Goal: Transaction & Acquisition: Purchase product/service

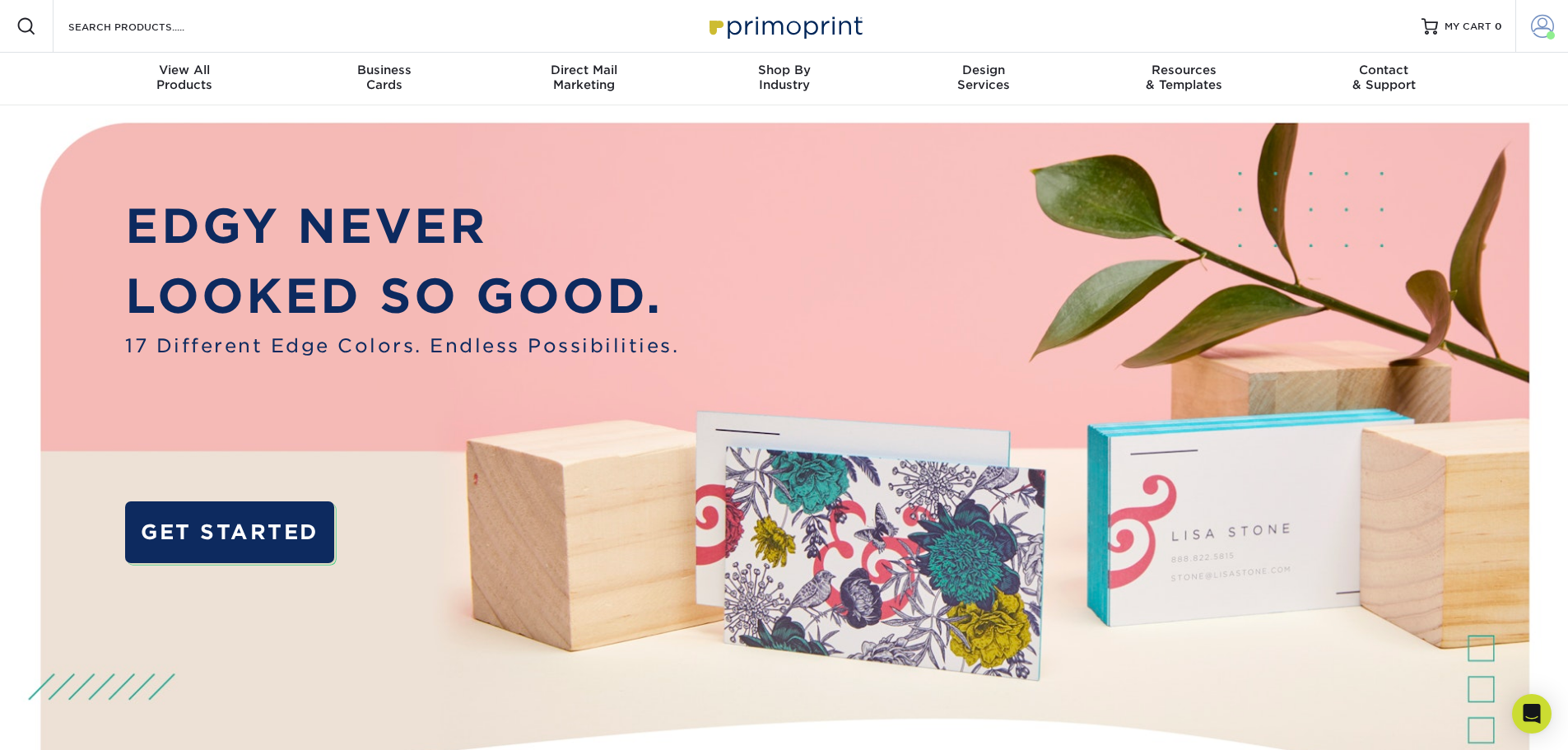
click at [1539, 20] on span at bounding box center [1543, 26] width 23 height 23
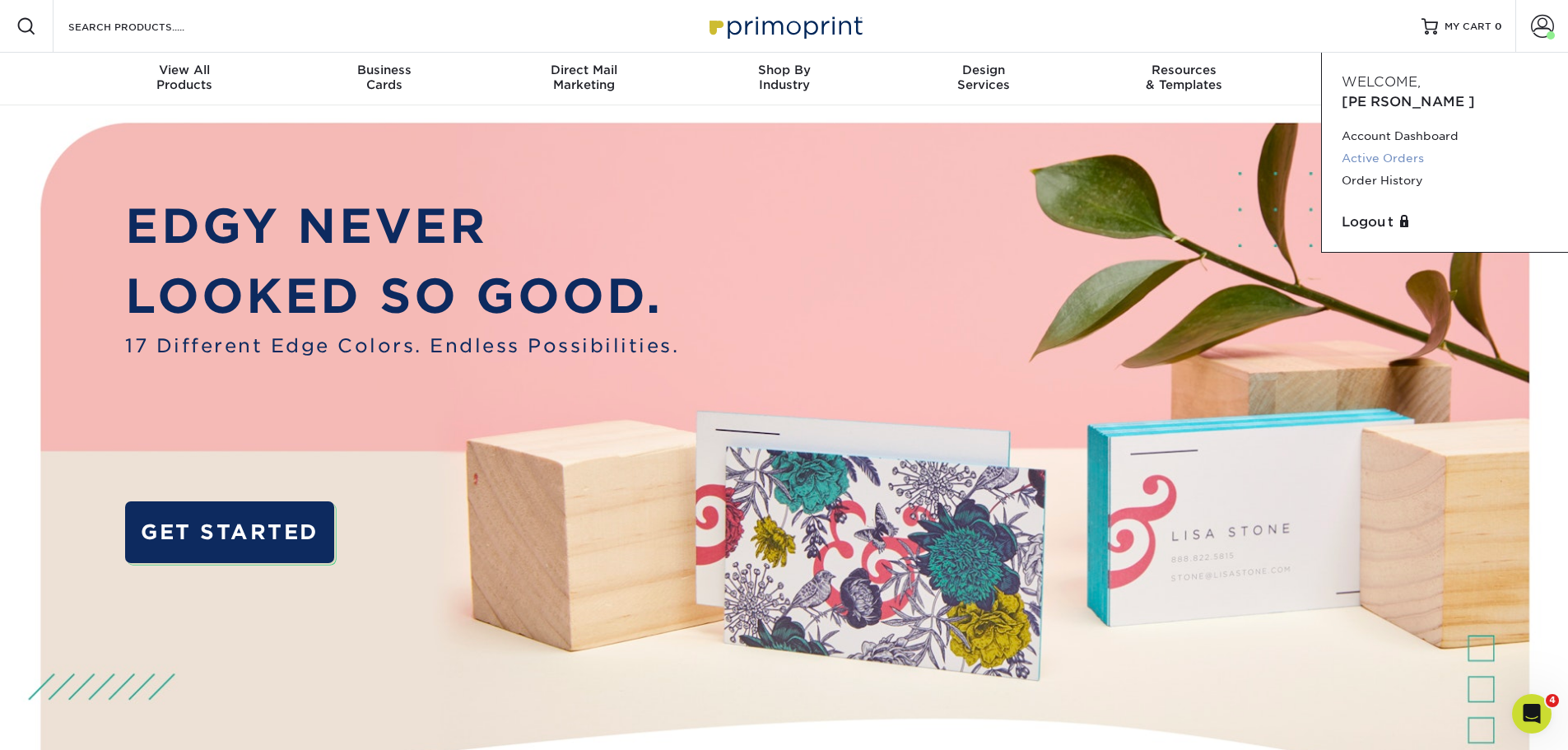
click at [1396, 147] on link "Active Orders" at bounding box center [1445, 158] width 207 height 22
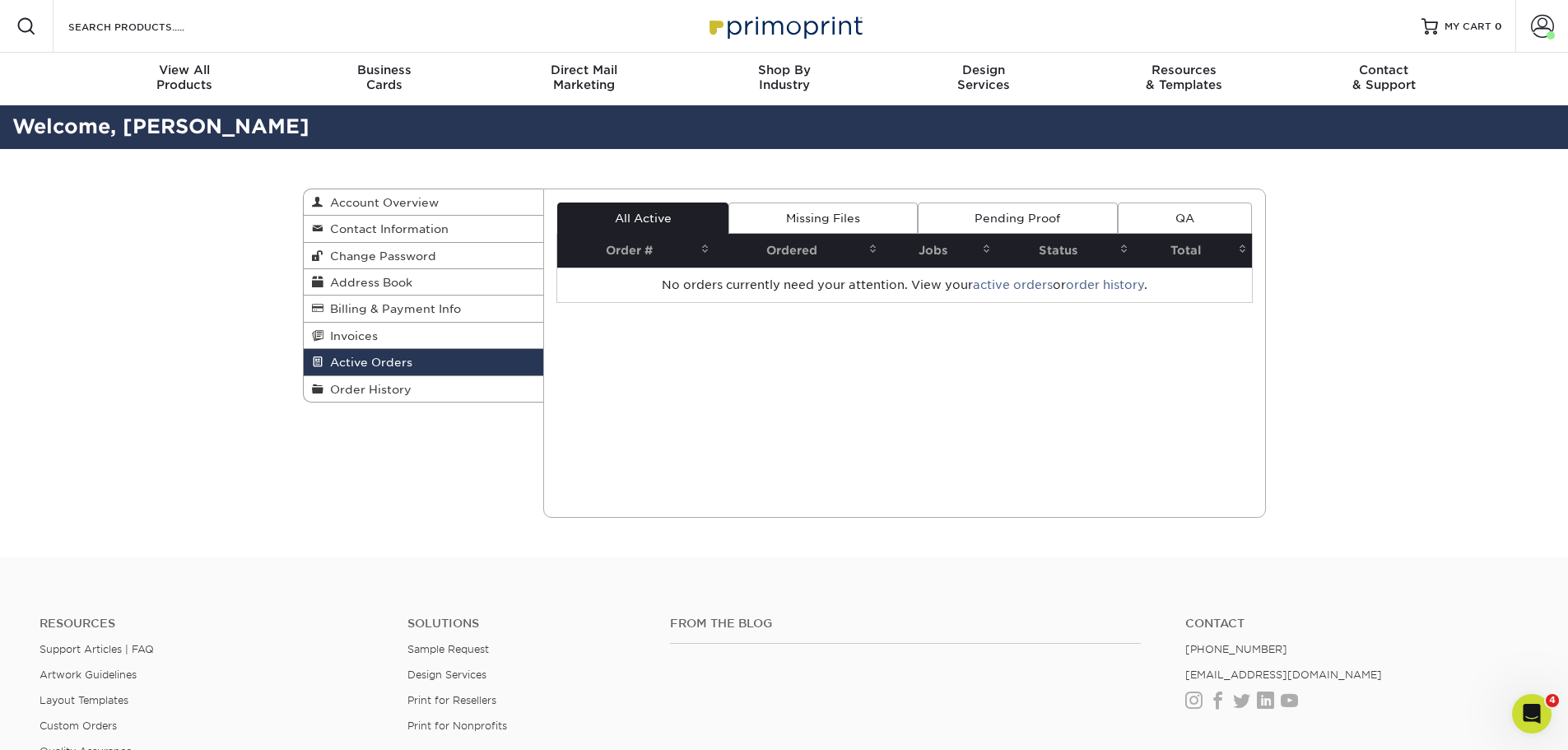
click at [382, 364] on span "Active Orders" at bounding box center [368, 362] width 89 height 13
click at [366, 383] on span "Order History" at bounding box center [368, 390] width 89 height 13
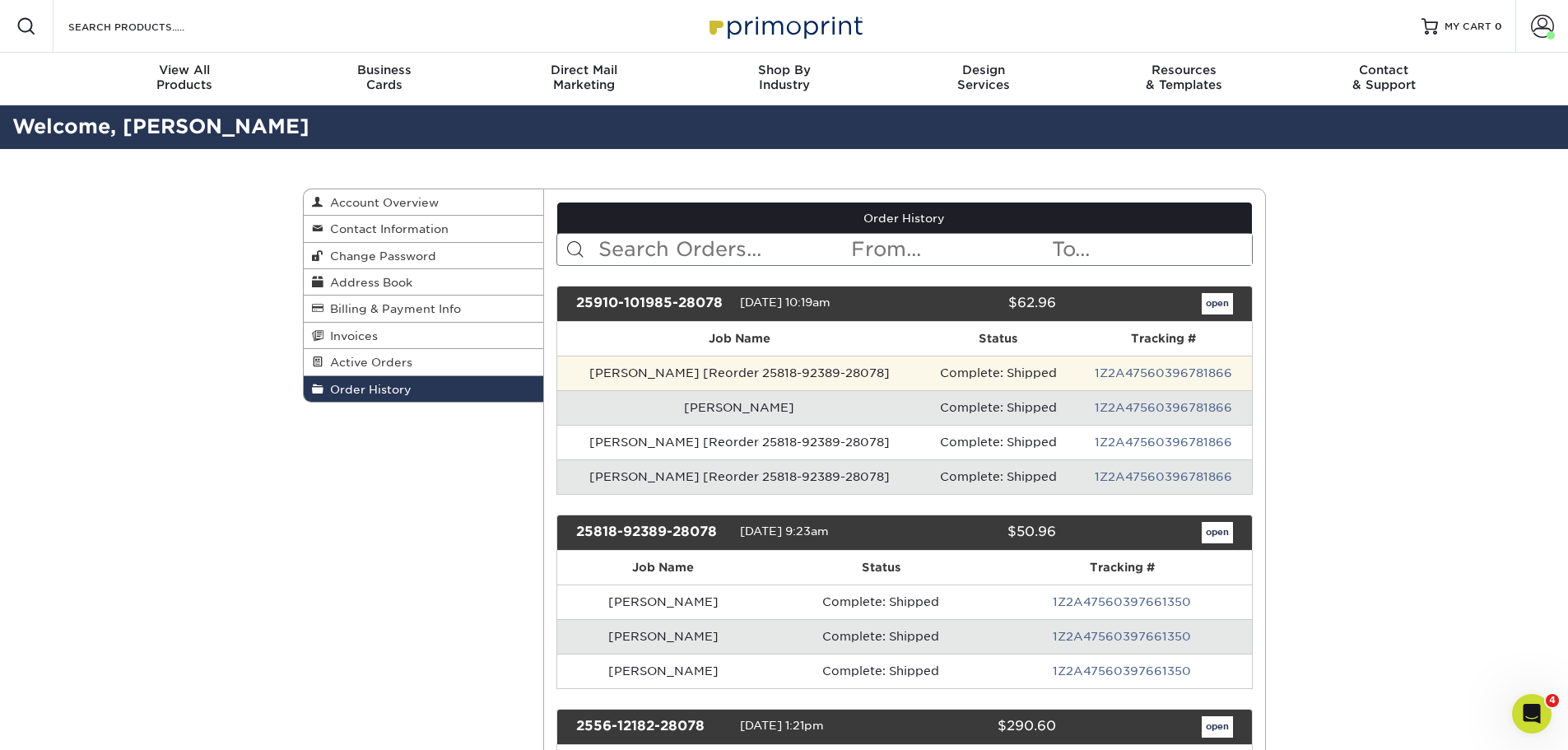
click at [959, 377] on td "Complete: Shipped" at bounding box center [997, 373] width 153 height 35
click at [1140, 367] on link "1Z2A47560396781866" at bounding box center [1163, 374] width 138 height 13
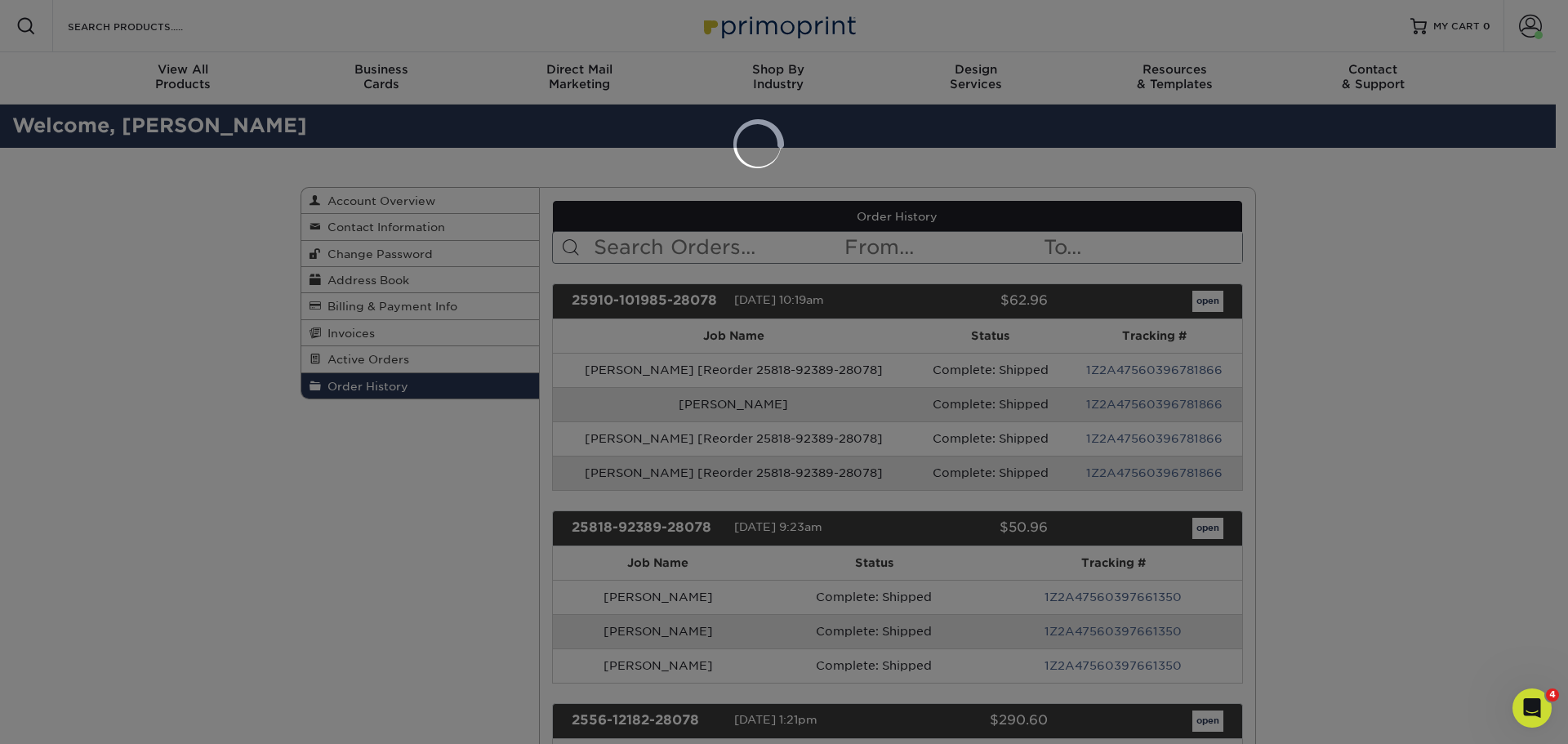
click at [1313, 344] on div at bounding box center [784, 372] width 1568 height 744
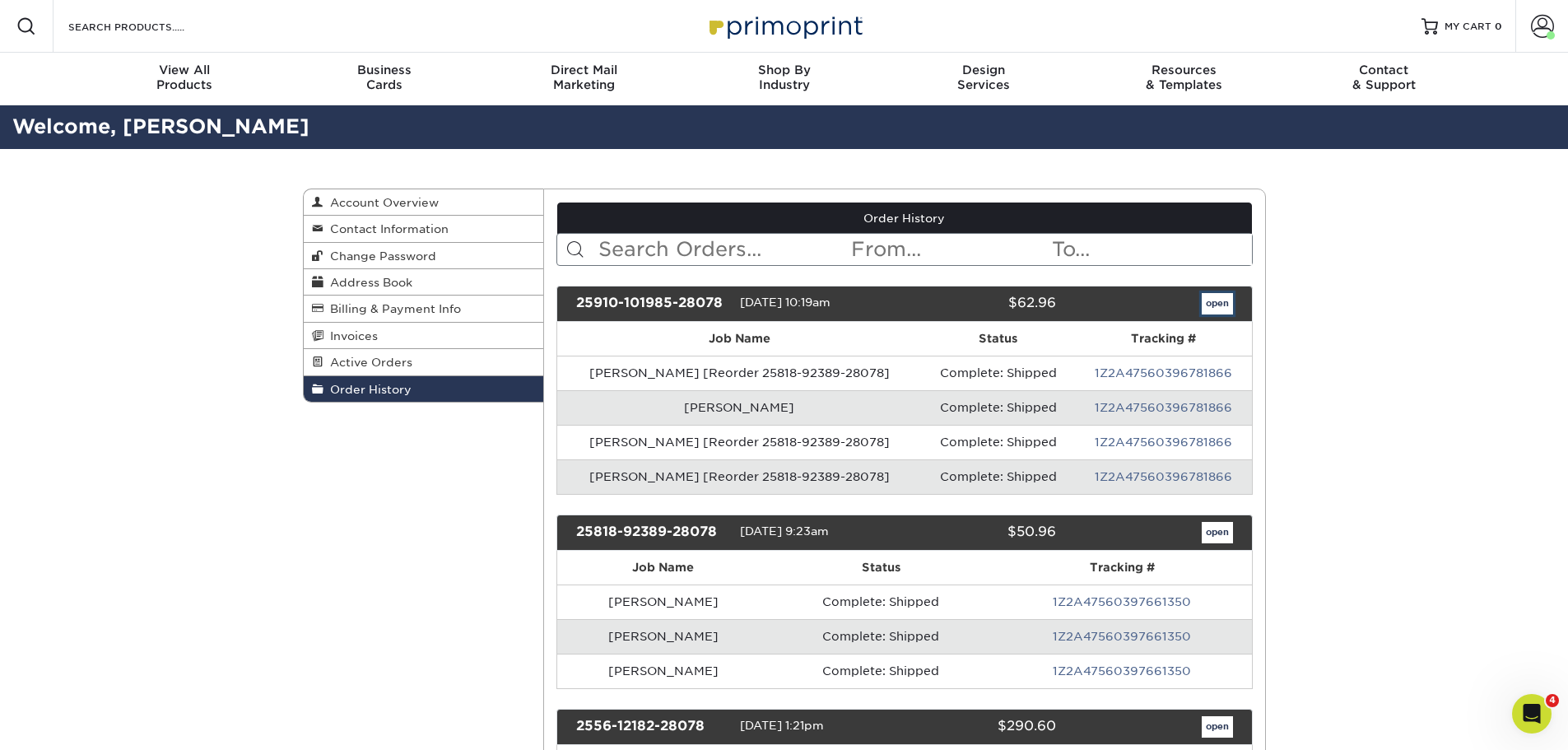
click at [1207, 300] on link "open" at bounding box center [1218, 303] width 31 height 21
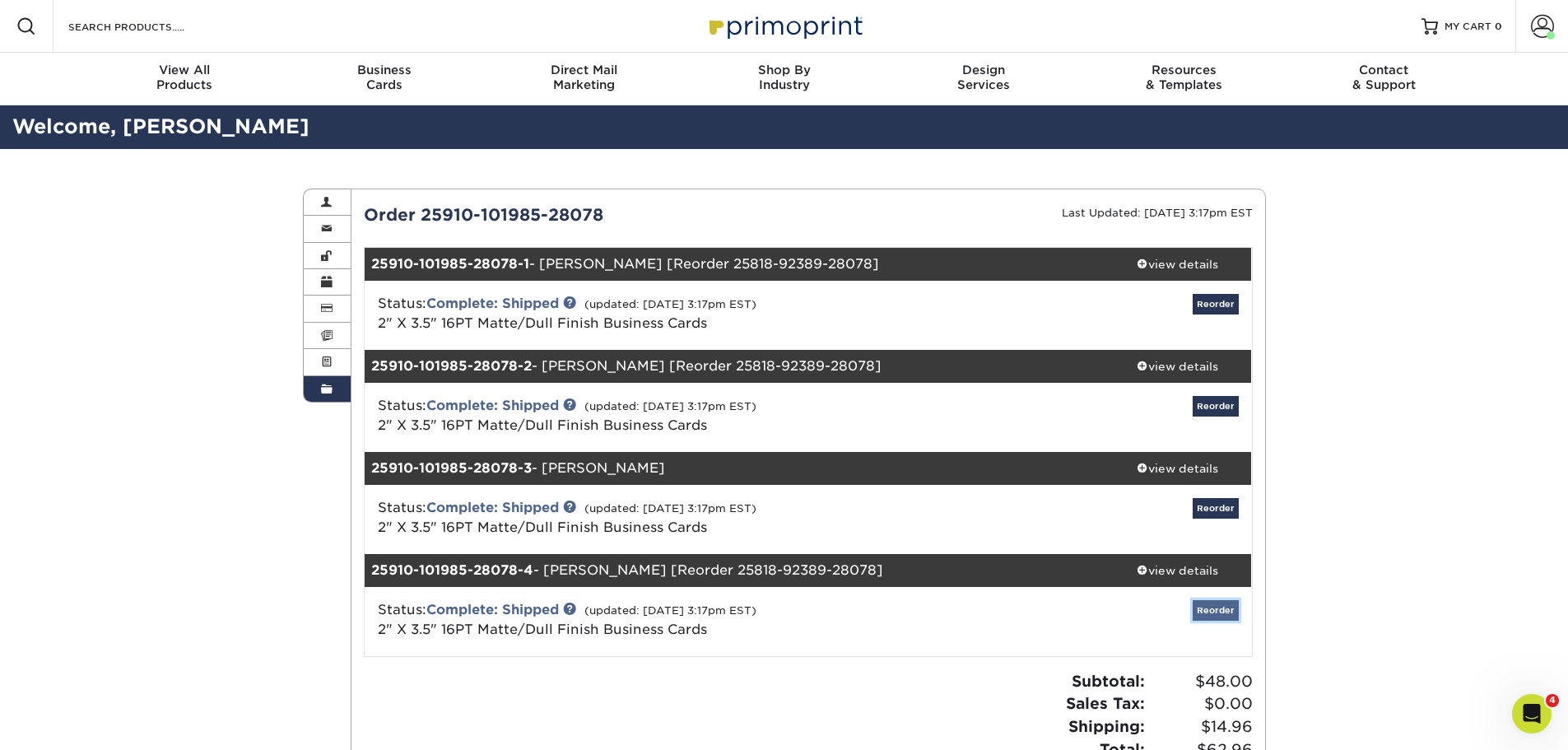
click at [1209, 608] on link "Reorder" at bounding box center [1216, 609] width 46 height 20
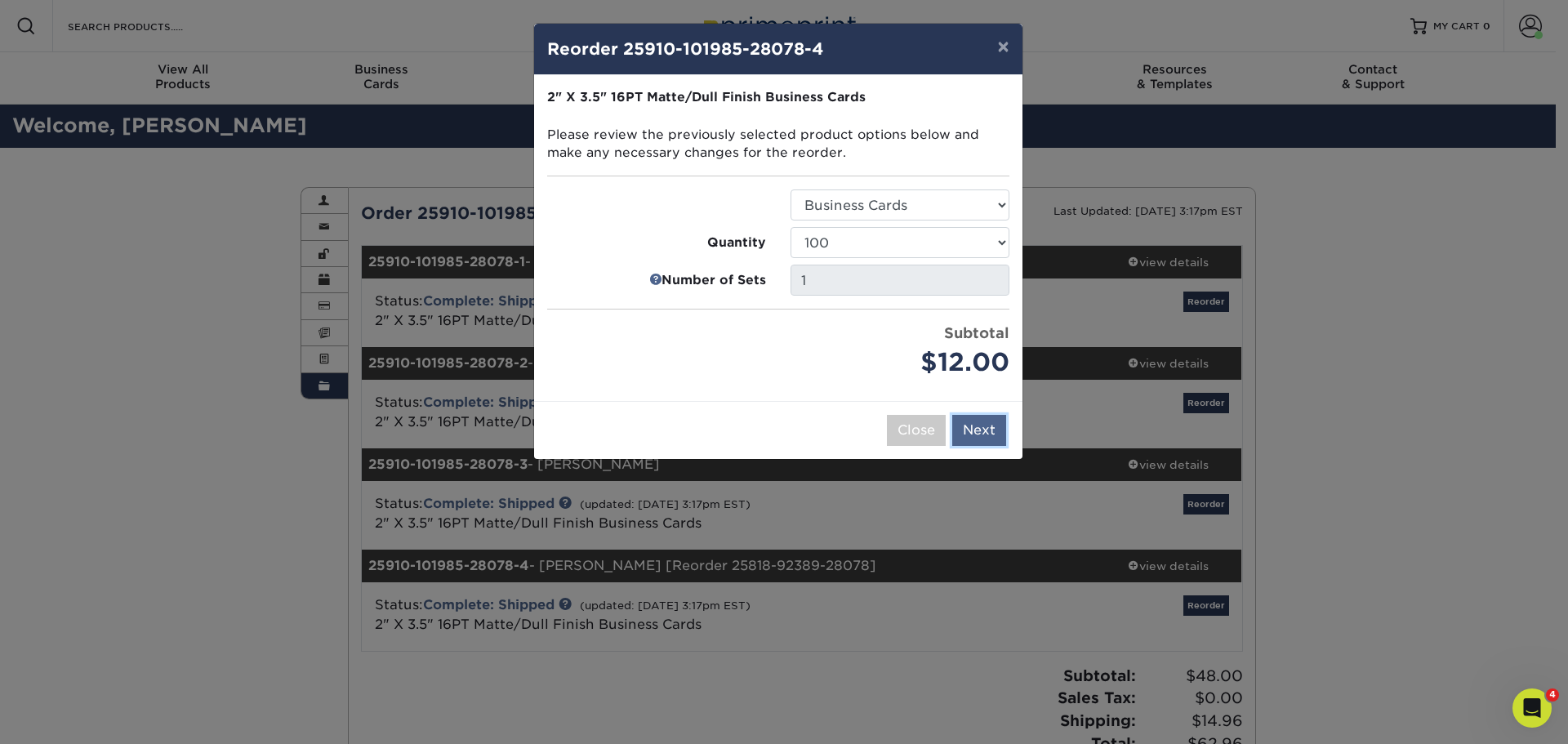
click at [965, 435] on button "Next" at bounding box center [979, 430] width 53 height 31
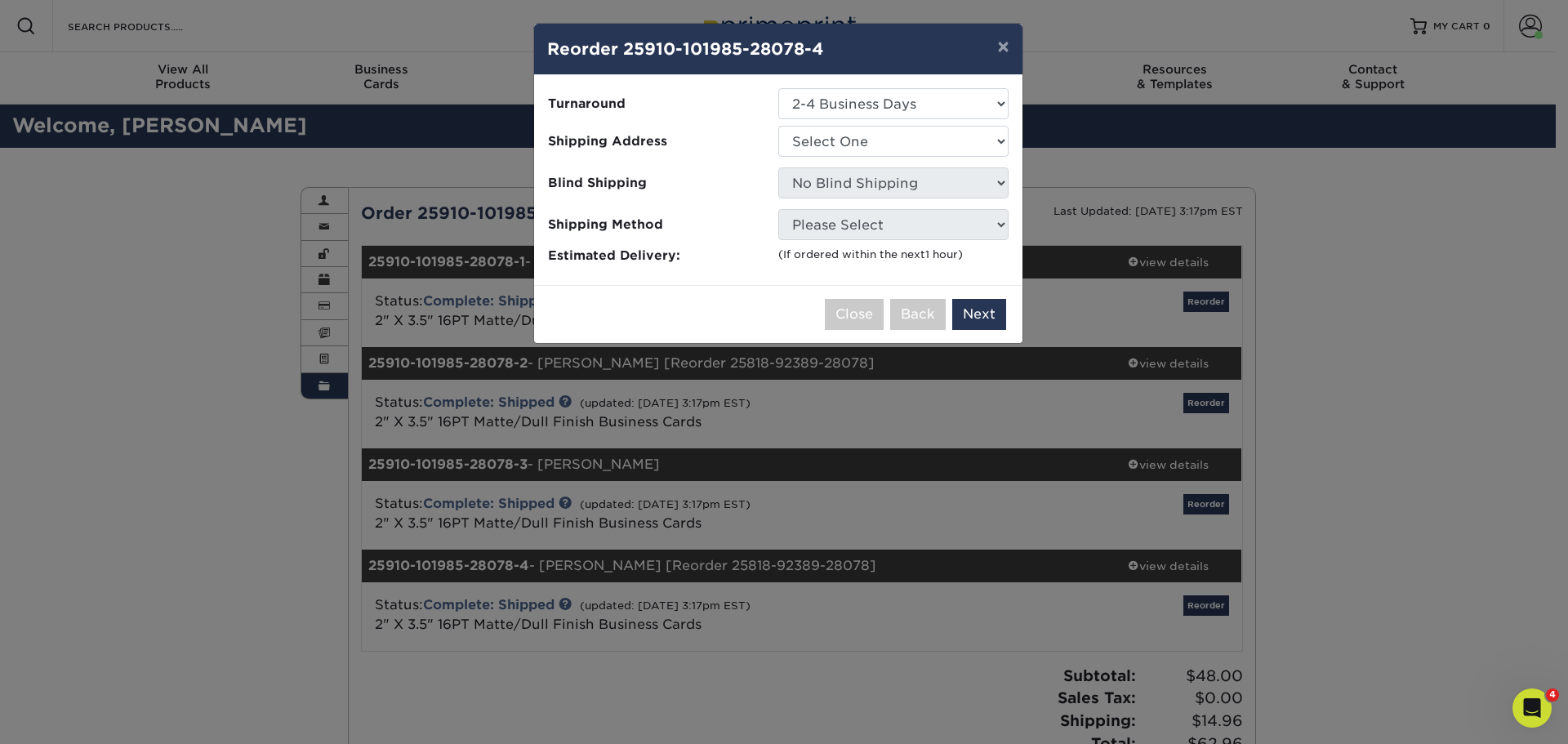
click at [989, 240] on ul "Turnaround Select One 2-4 Business Days 2 Day Next Business Day Shipping Addres…" at bounding box center [778, 177] width 462 height 178
click at [842, 142] on select "Select One Grooms Office Environments Grooms Office Environments-2025 Grooms Of…" at bounding box center [893, 141] width 230 height 31
select select "281692"
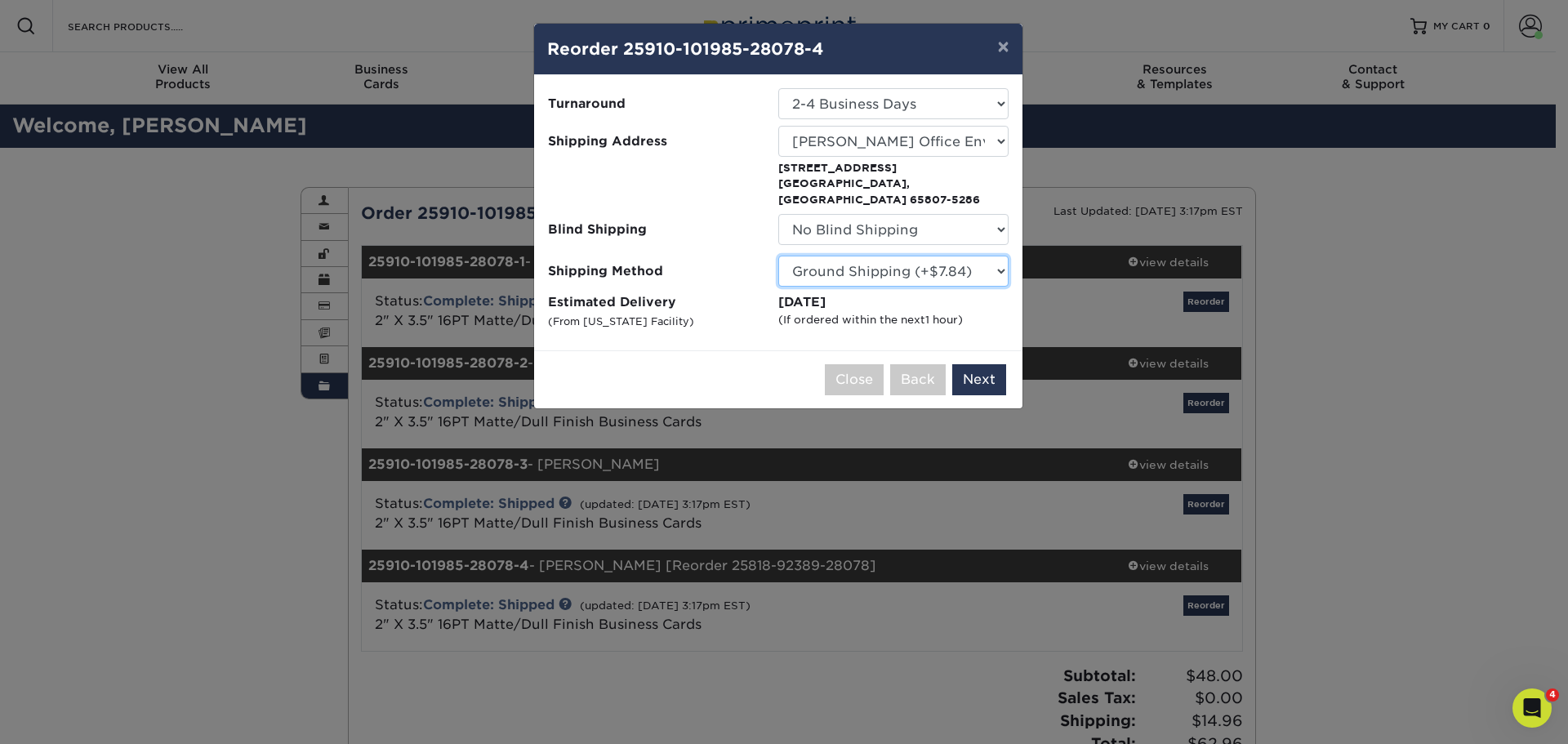
click at [933, 256] on select "Please Select Ground Shipping (+$7.84) 3 Day Shipping Service (+$15.34) 2 Day A…" at bounding box center [893, 271] width 230 height 31
click at [778, 256] on select "Please Select Ground Shipping (+$7.84) 3 Day Shipping Service (+$15.34) 2 Day A…" at bounding box center [893, 271] width 230 height 31
click at [985, 367] on button "Next" at bounding box center [979, 379] width 53 height 31
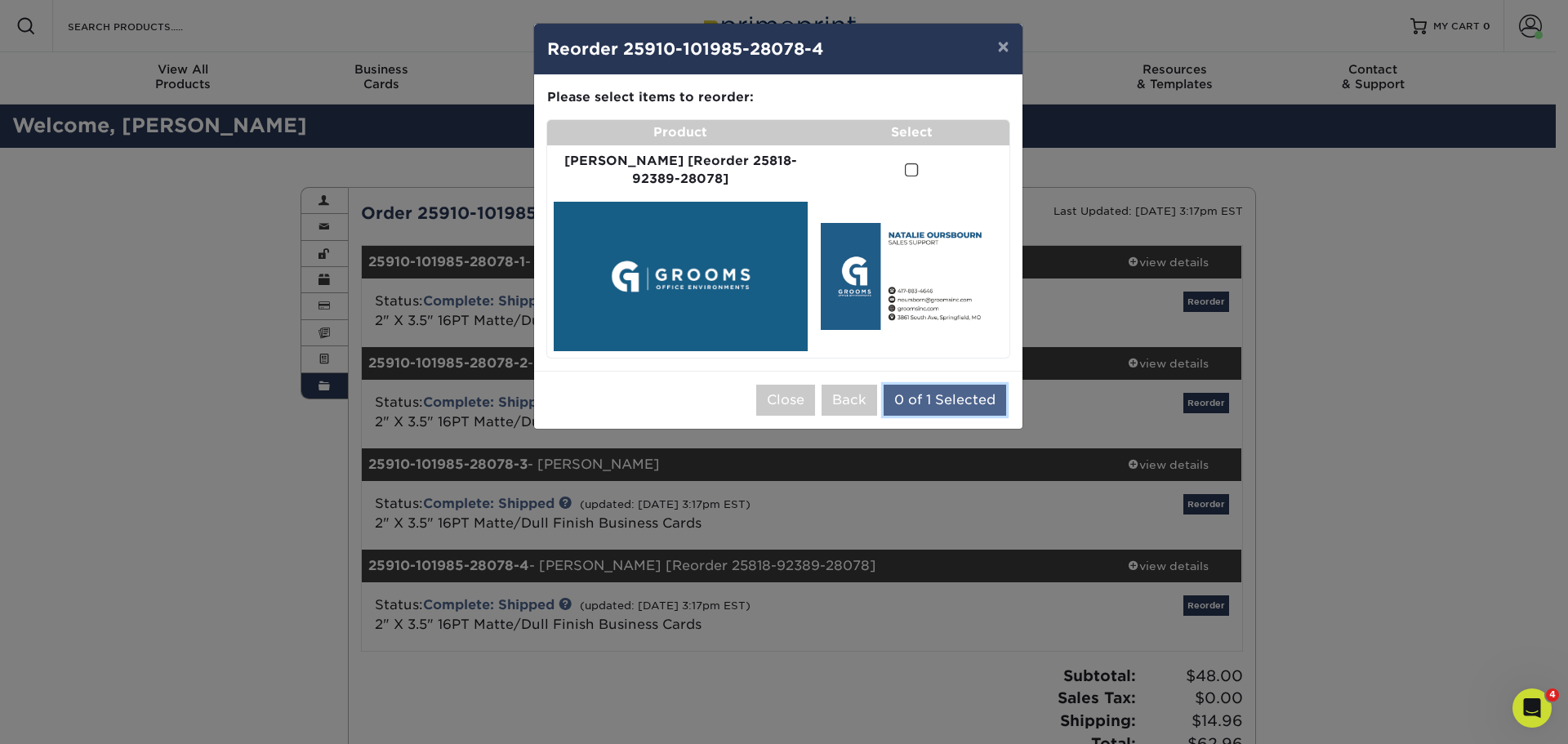
click at [913, 390] on button "0 of 1 Selected" at bounding box center [944, 400] width 122 height 31
click at [904, 175] on span at bounding box center [911, 170] width 14 height 15
click at [0, 0] on input "checkbox" at bounding box center [0, 0] width 0 height 0
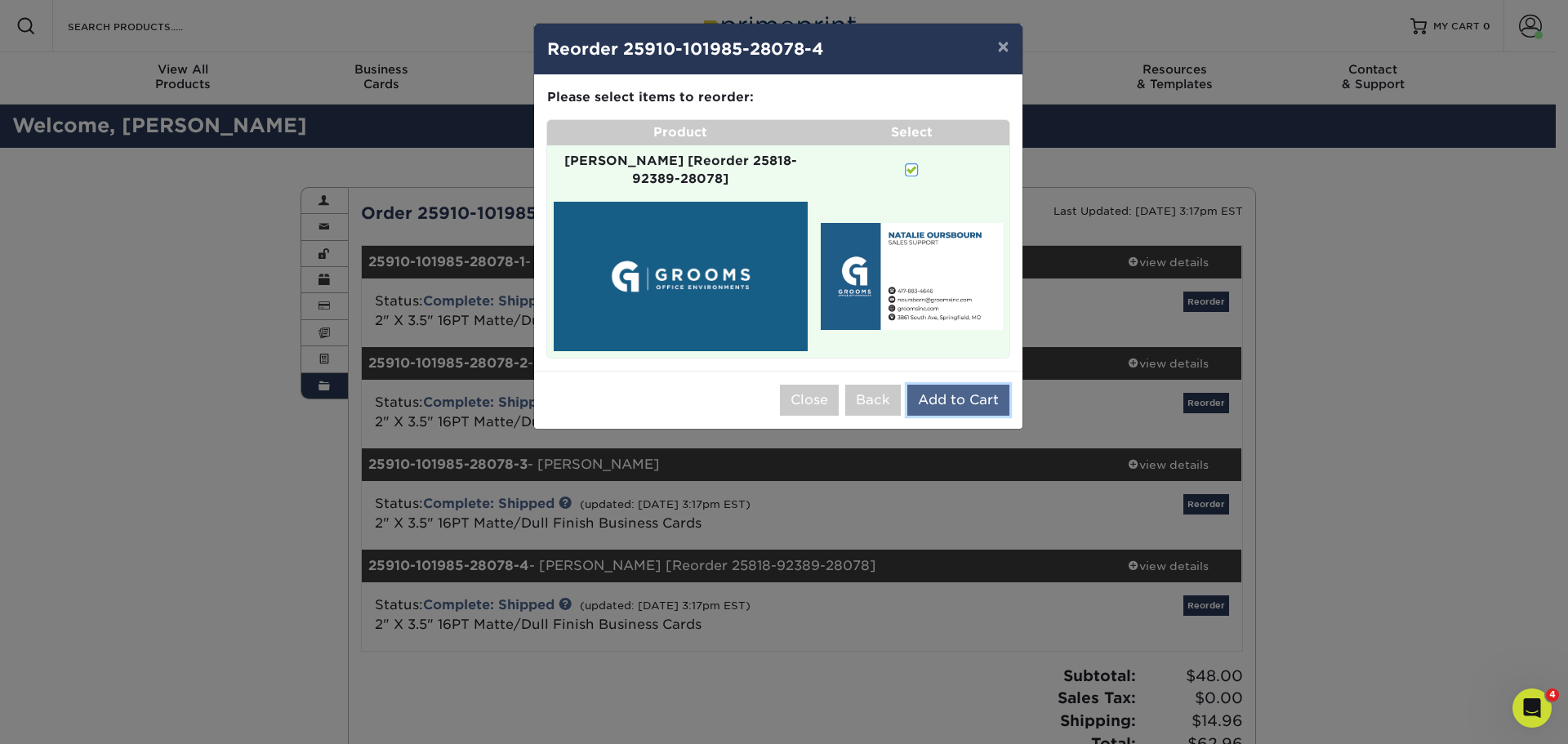
click at [966, 388] on button "Add to Cart" at bounding box center [958, 400] width 102 height 31
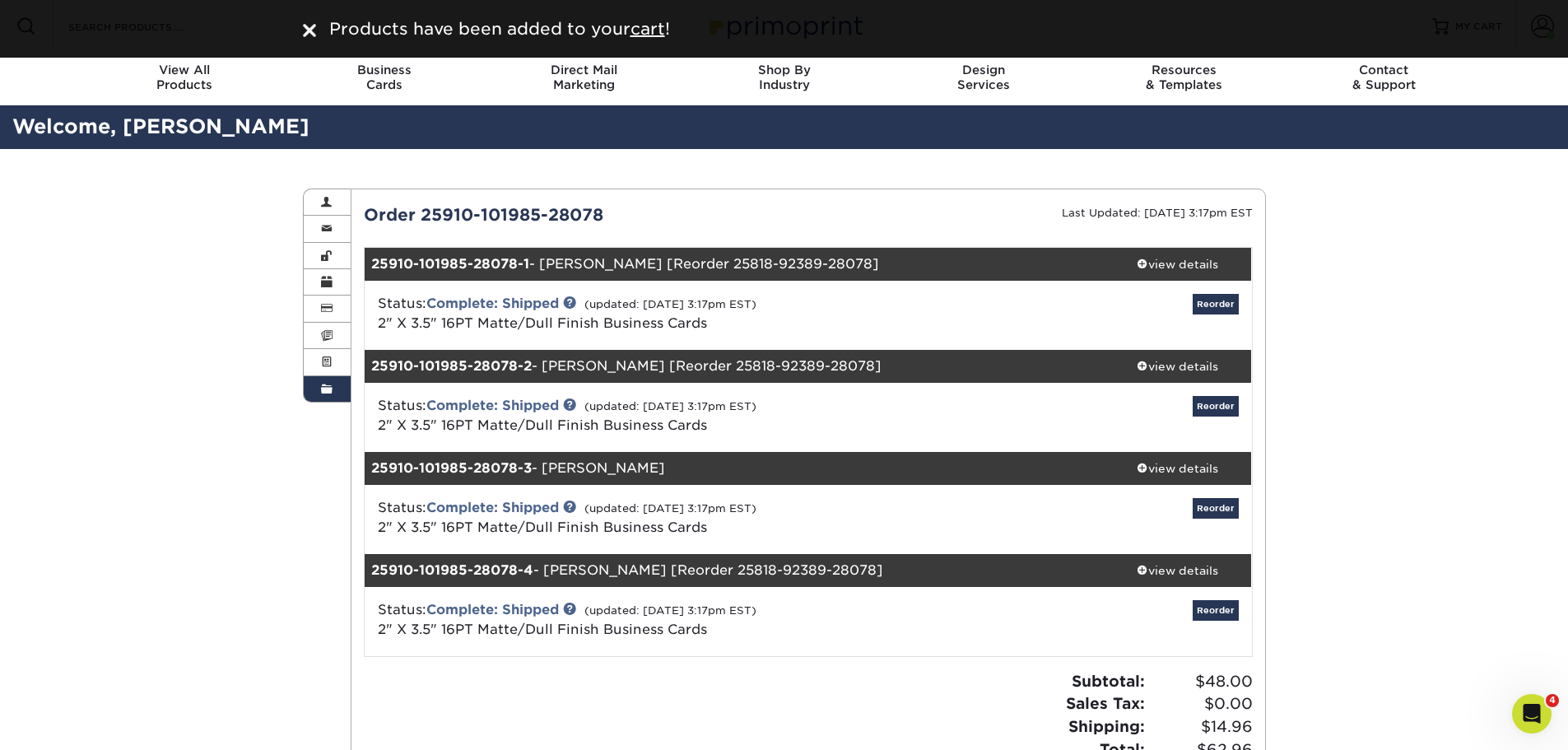
click at [322, 386] on span at bounding box center [327, 390] width 12 height 13
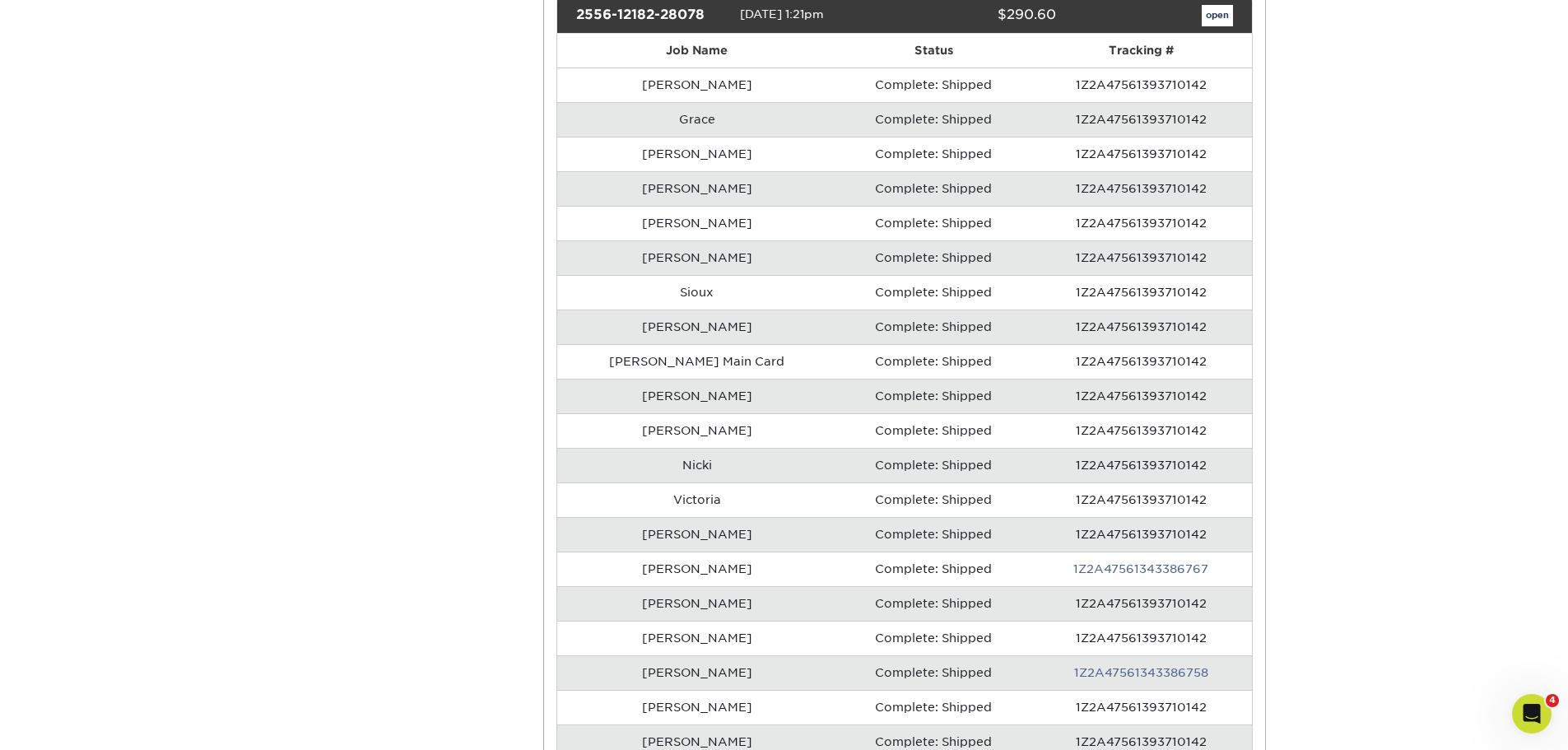
scroll to position [906, 0]
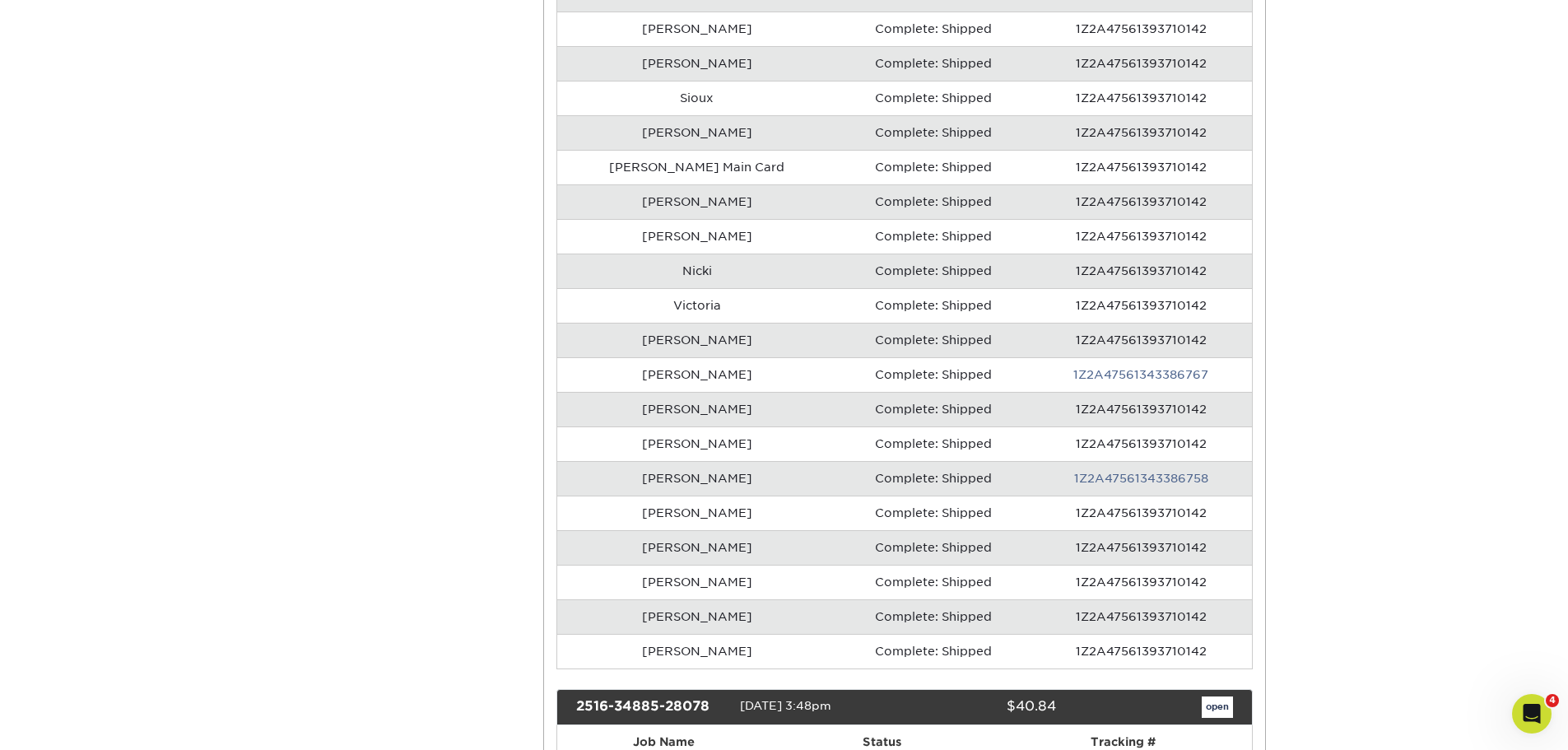
click at [836, 261] on td "Complete: Shipped" at bounding box center [934, 271] width 194 height 35
click at [651, 267] on td "Nicki" at bounding box center [697, 271] width 279 height 35
click at [710, 273] on td "Nicki" at bounding box center [697, 271] width 279 height 35
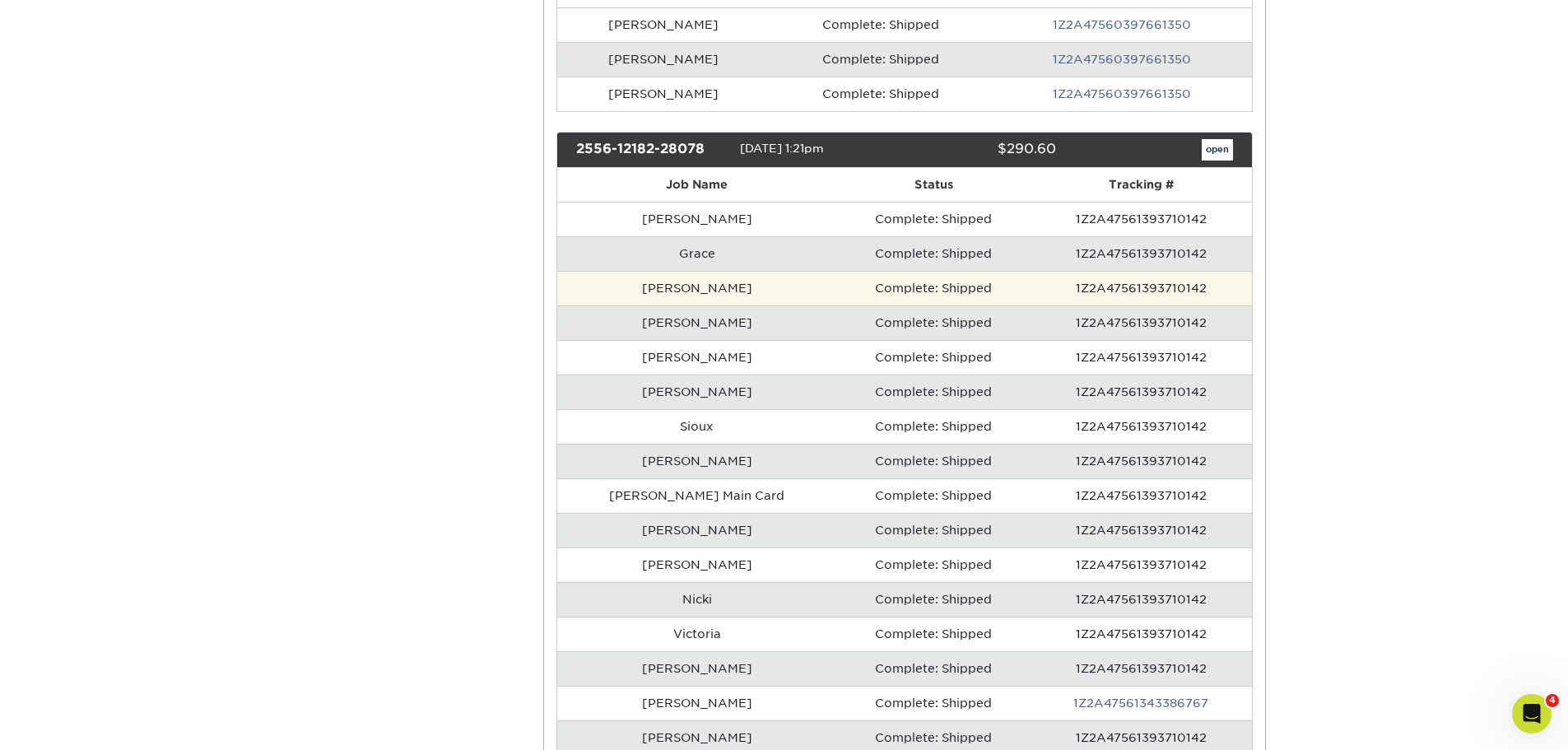
scroll to position [577, 0]
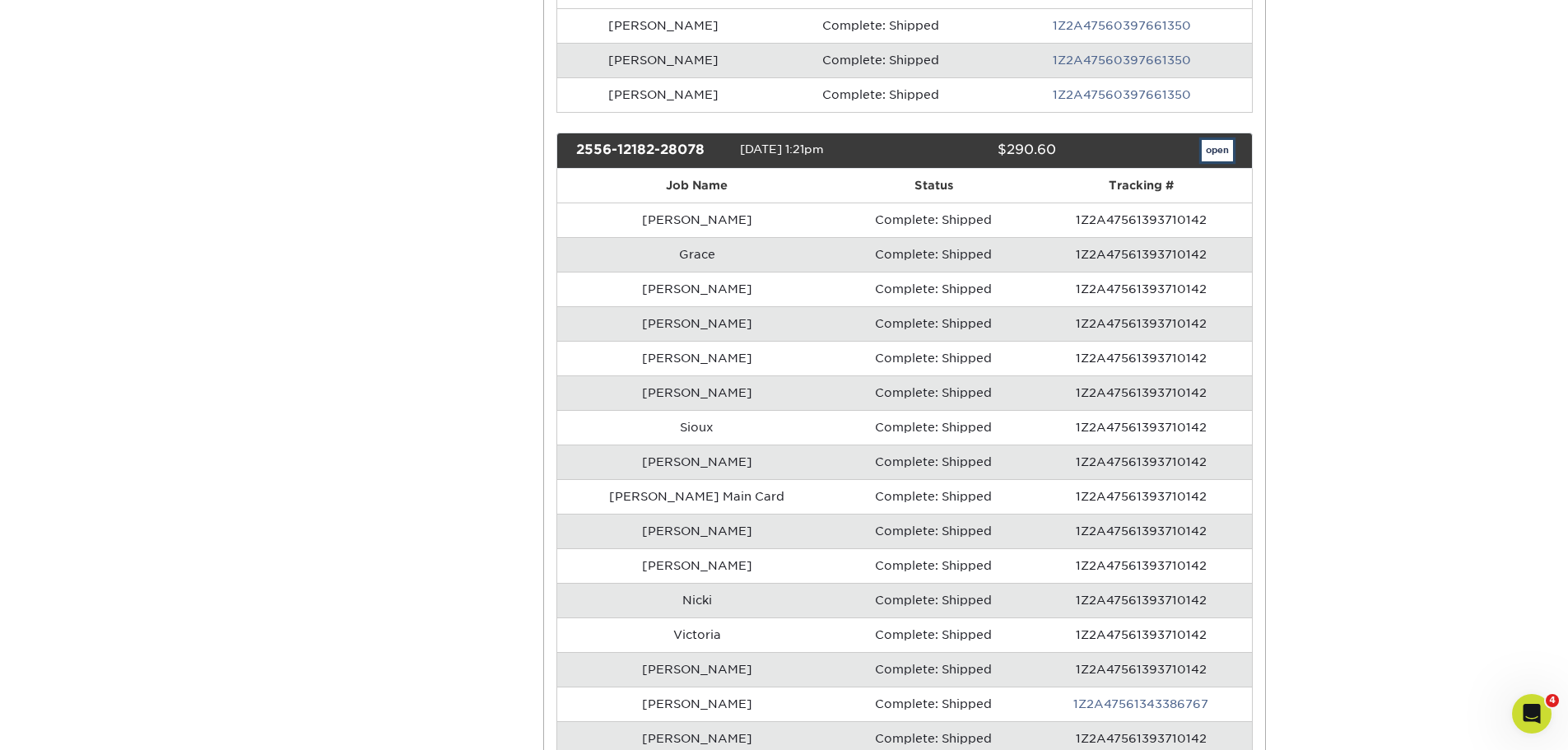
click at [1215, 142] on link "open" at bounding box center [1218, 150] width 31 height 21
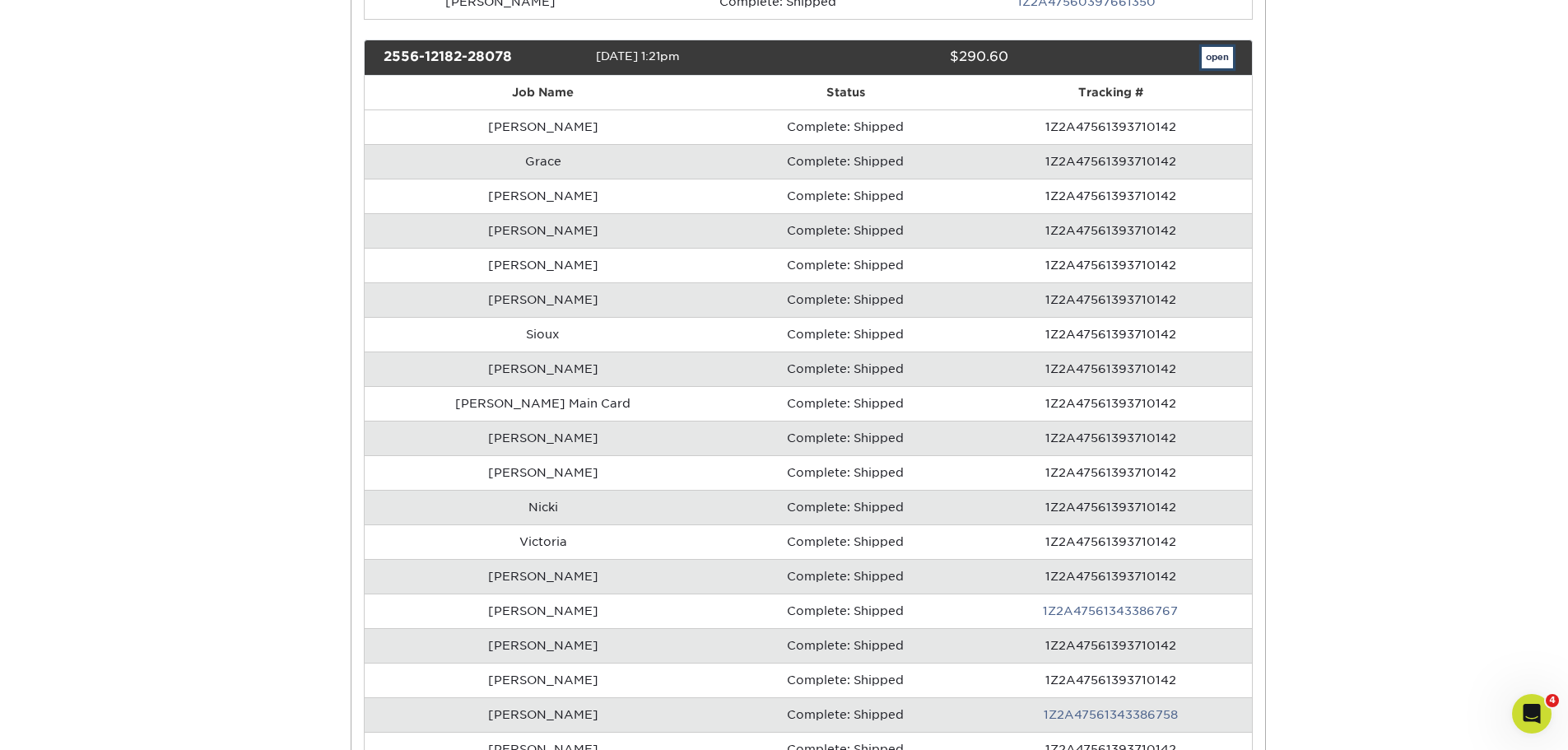
scroll to position [741, 0]
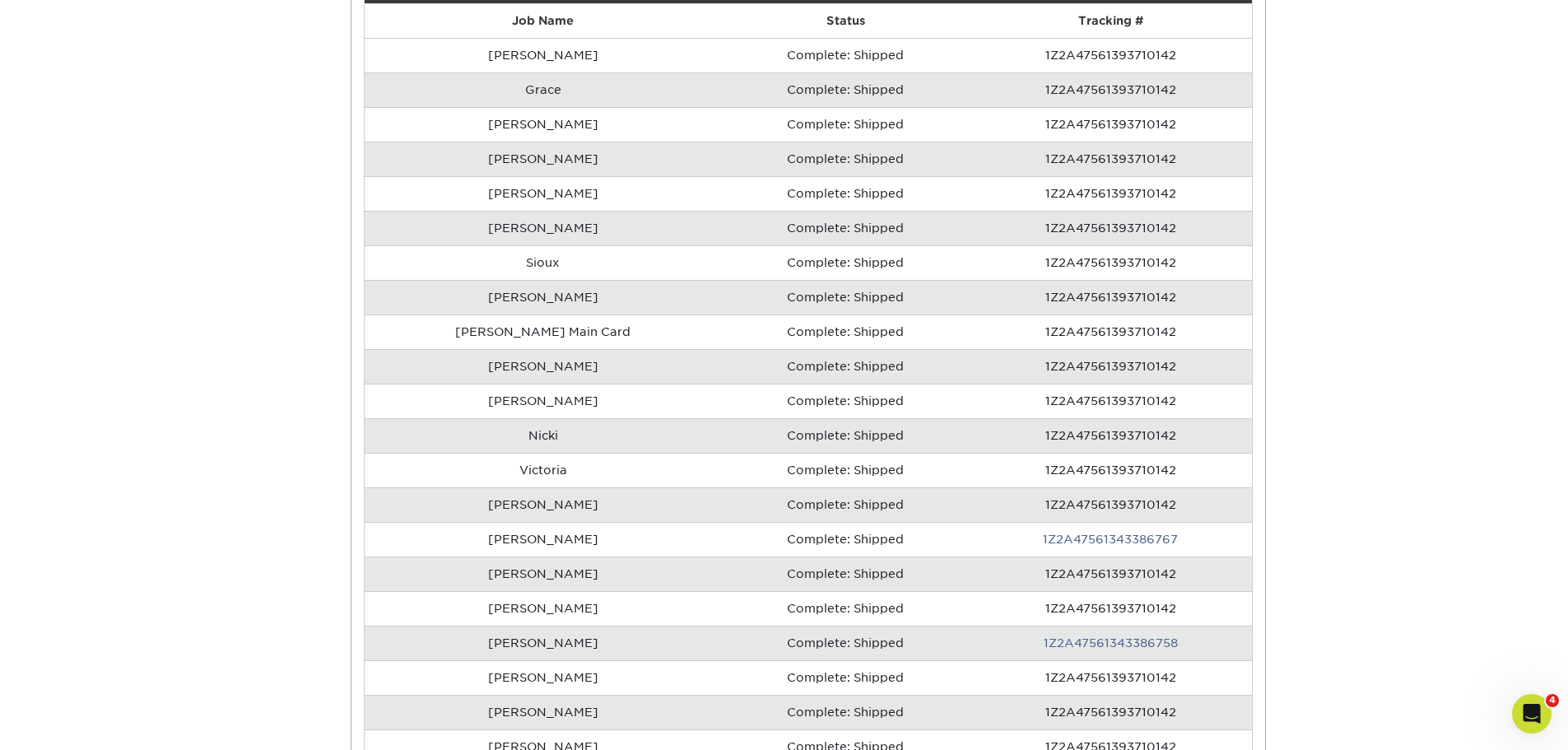
click at [547, 438] on td "Nicki" at bounding box center [543, 435] width 357 height 35
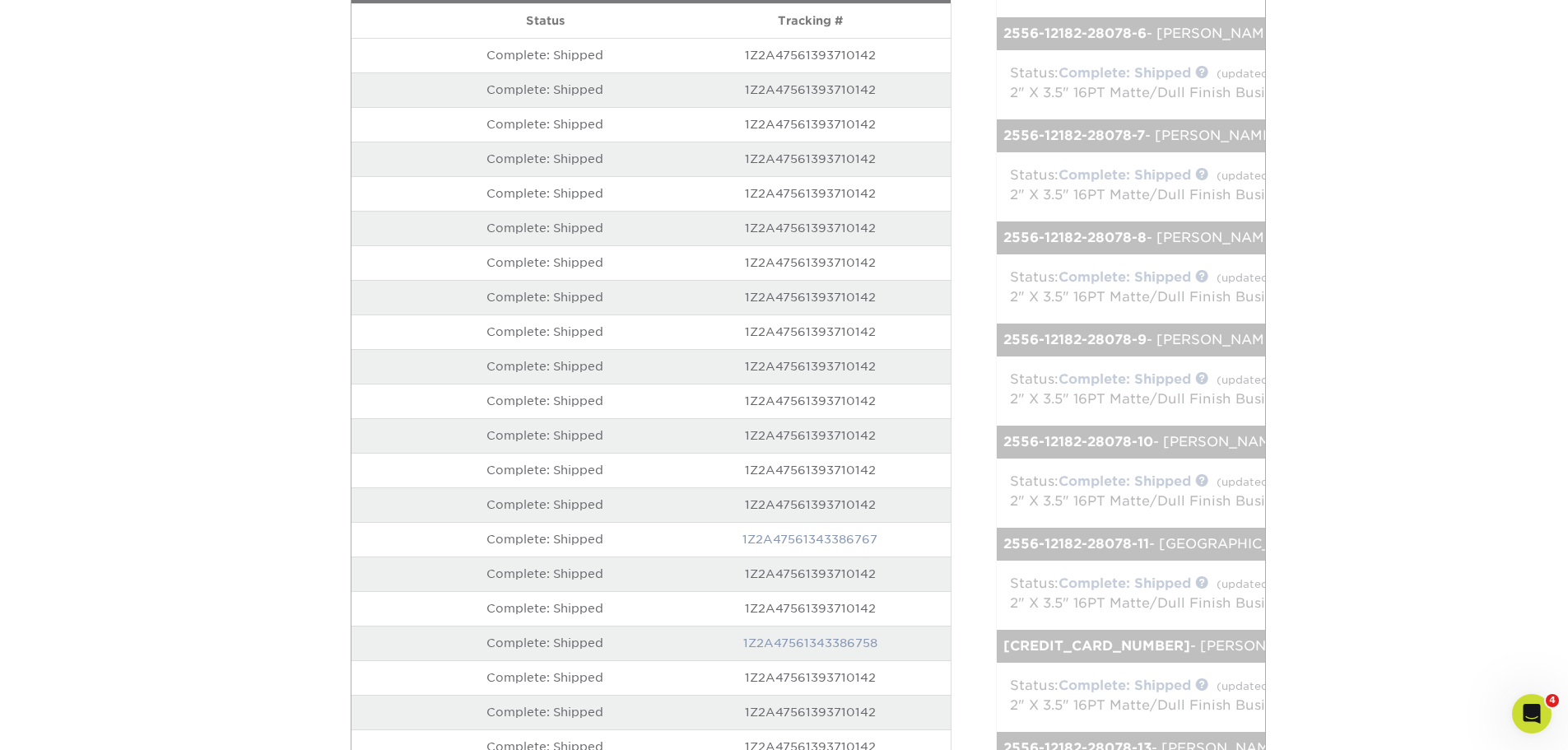
click at [1044, 431] on div "2556-12182-28078-10 - Dalton" at bounding box center [1367, 442] width 739 height 33
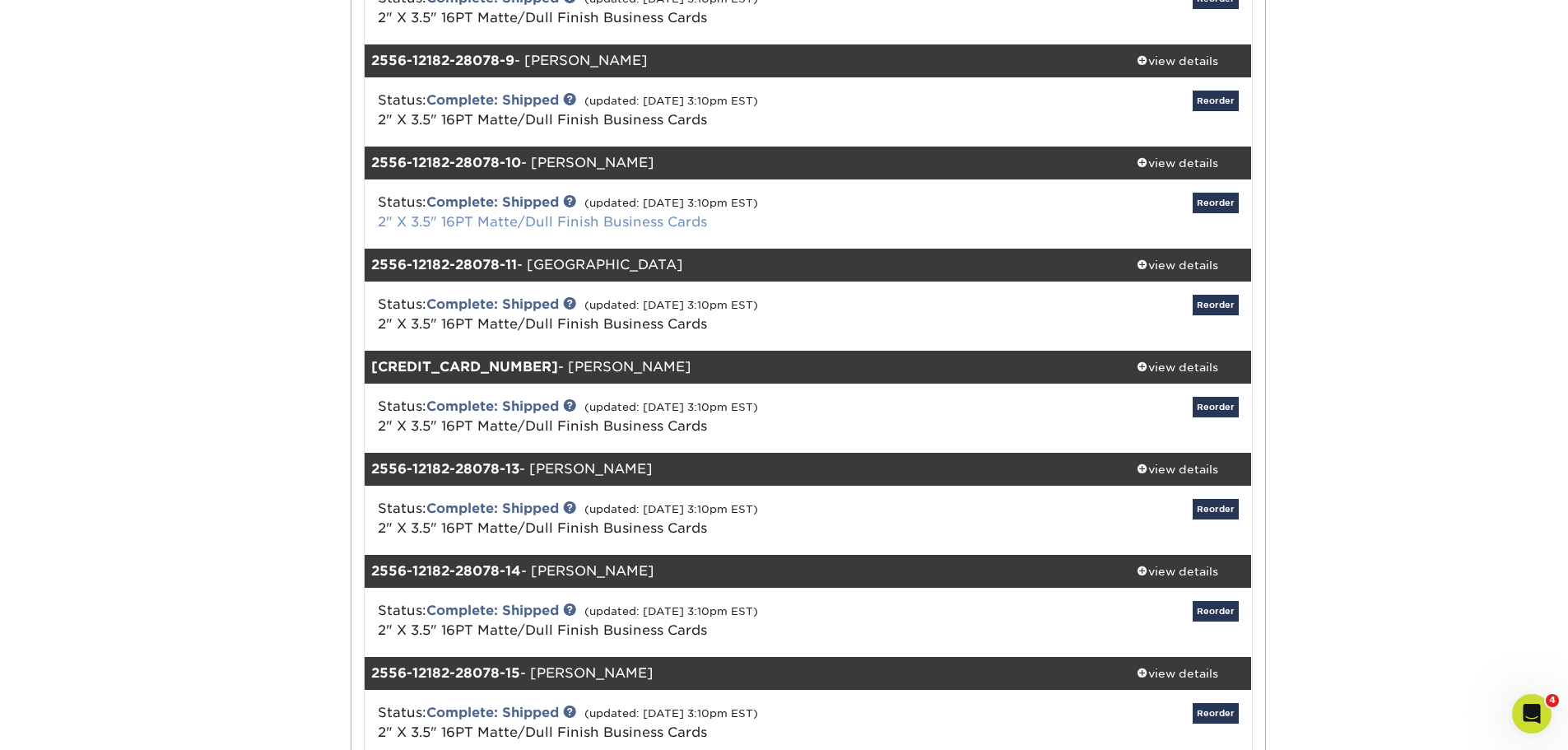
scroll to position [1071, 0]
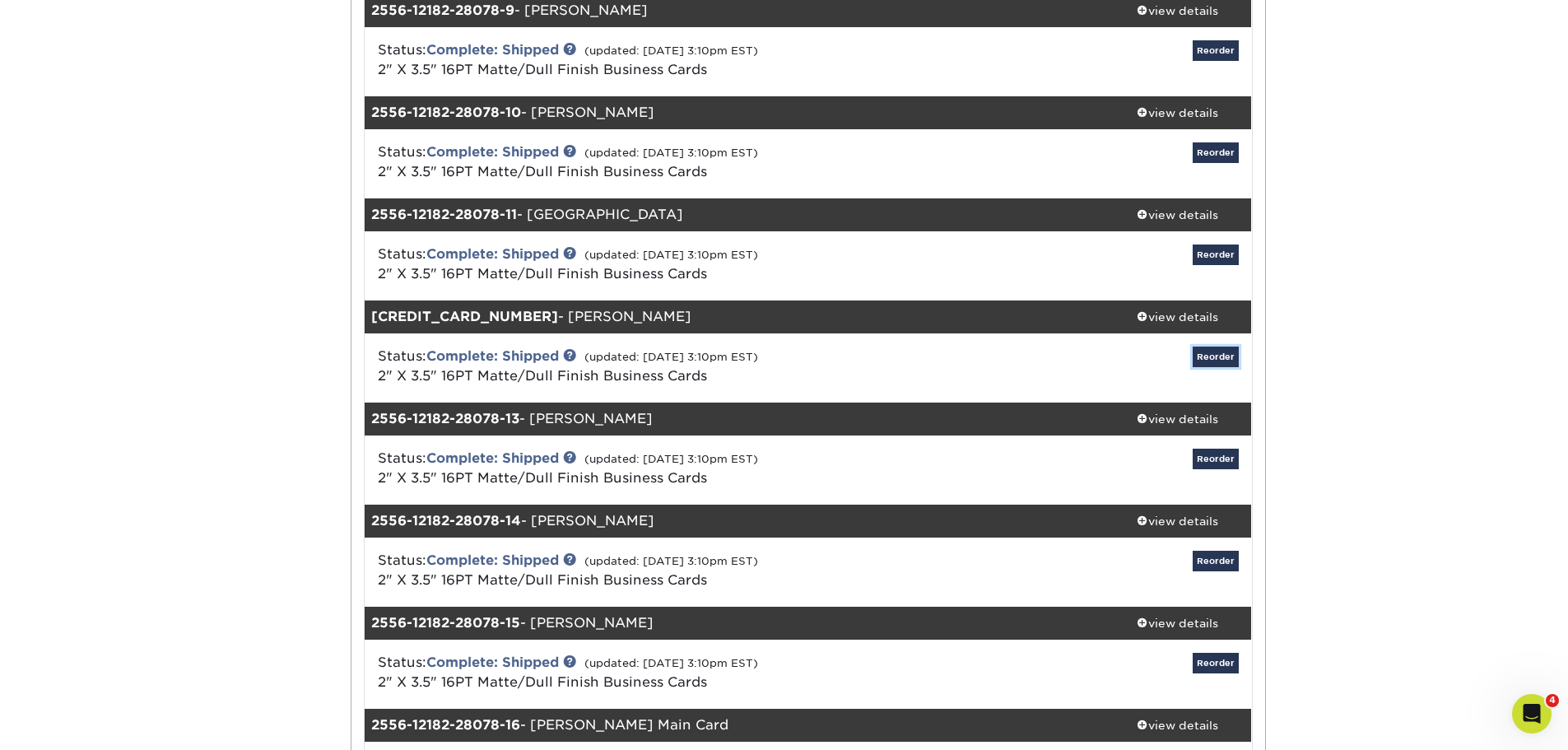
click at [1207, 359] on link "Reorder" at bounding box center [1216, 356] width 46 height 20
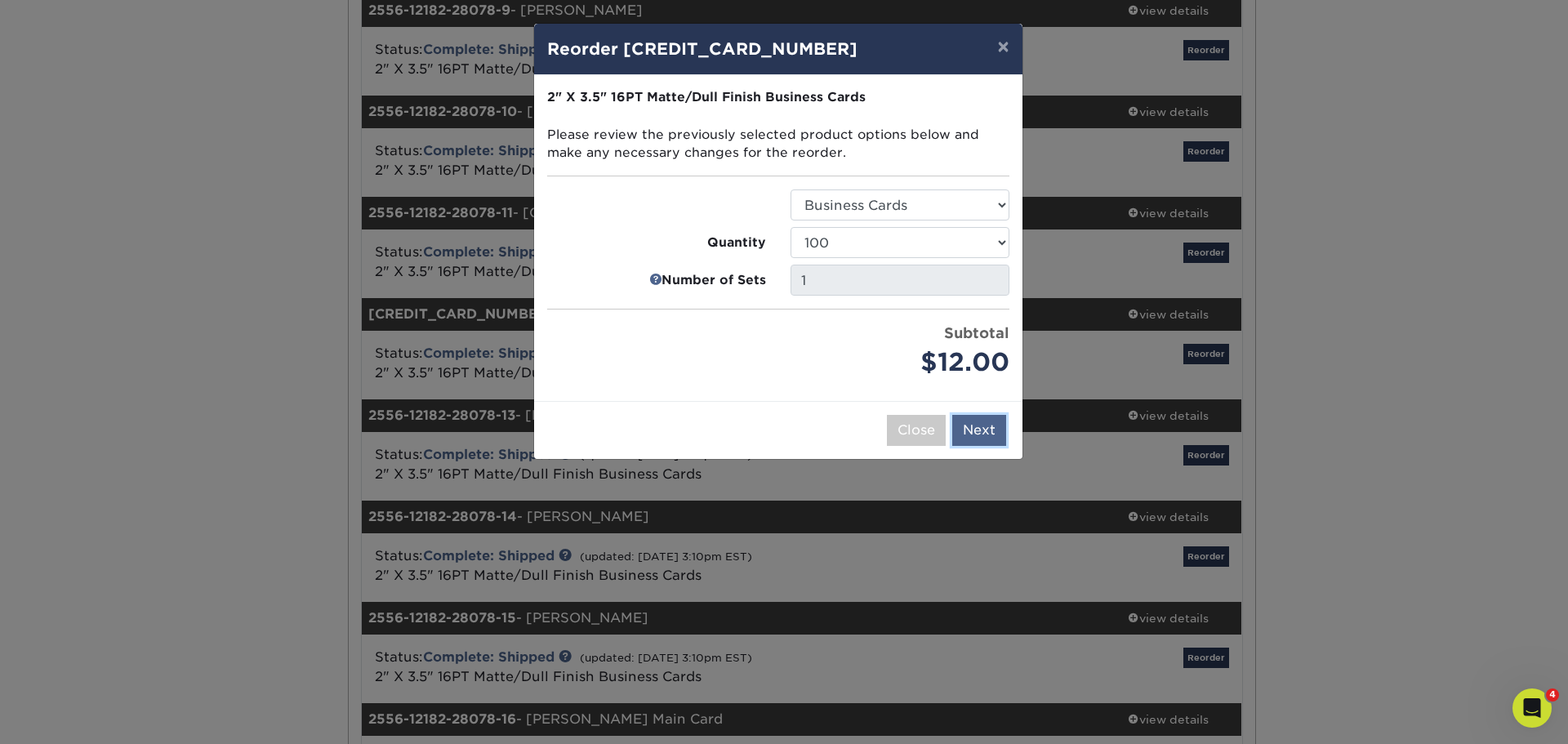
click at [964, 425] on button "Next" at bounding box center [979, 430] width 53 height 31
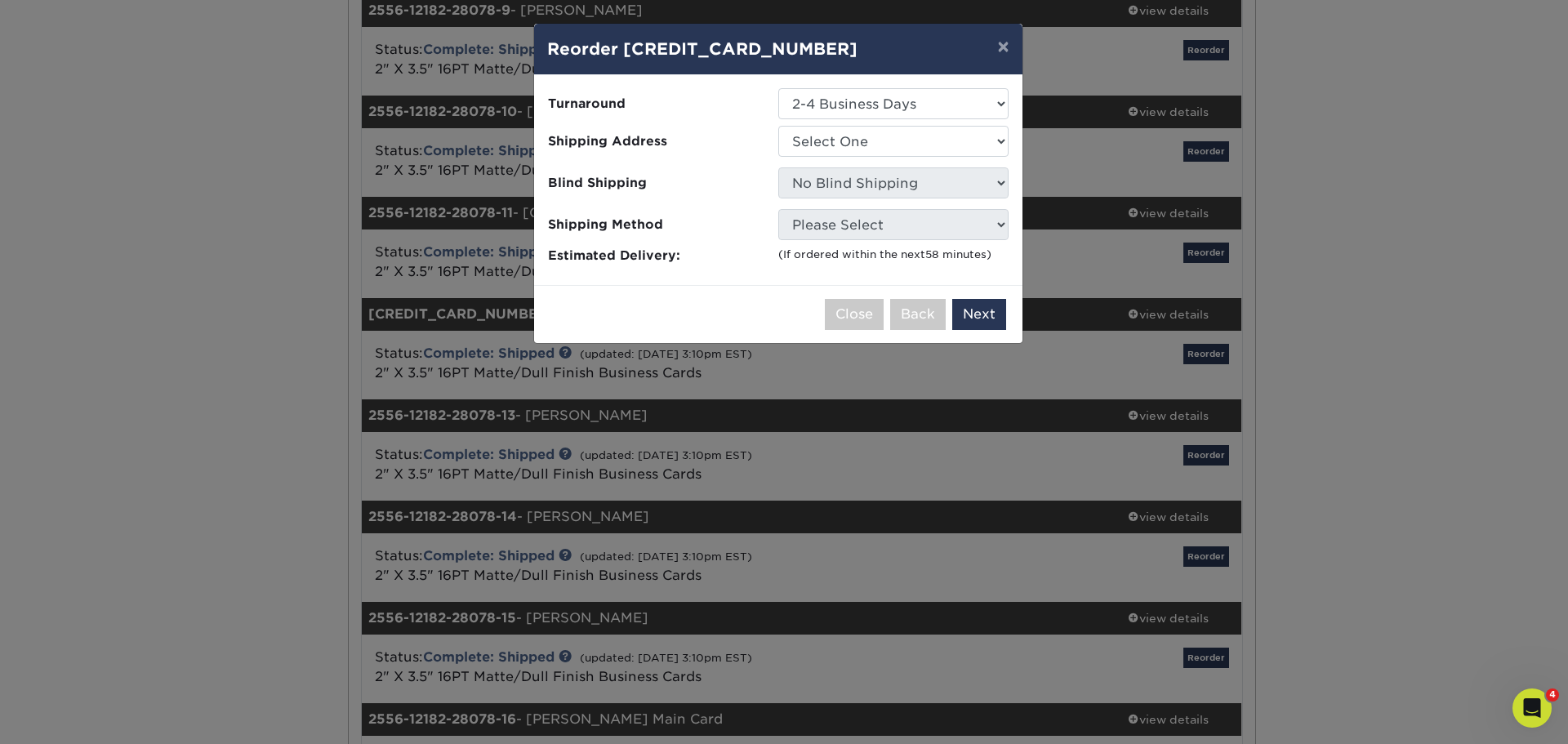
click at [907, 125] on ul "Turnaround Select One 2-4 Business Days 2 Day Next Business Day Shipping Addres…" at bounding box center [778, 177] width 462 height 178
click at [901, 138] on select "Select One Grooms Office Environments Grooms Office Environments-2025 Grooms Of…" at bounding box center [893, 141] width 230 height 31
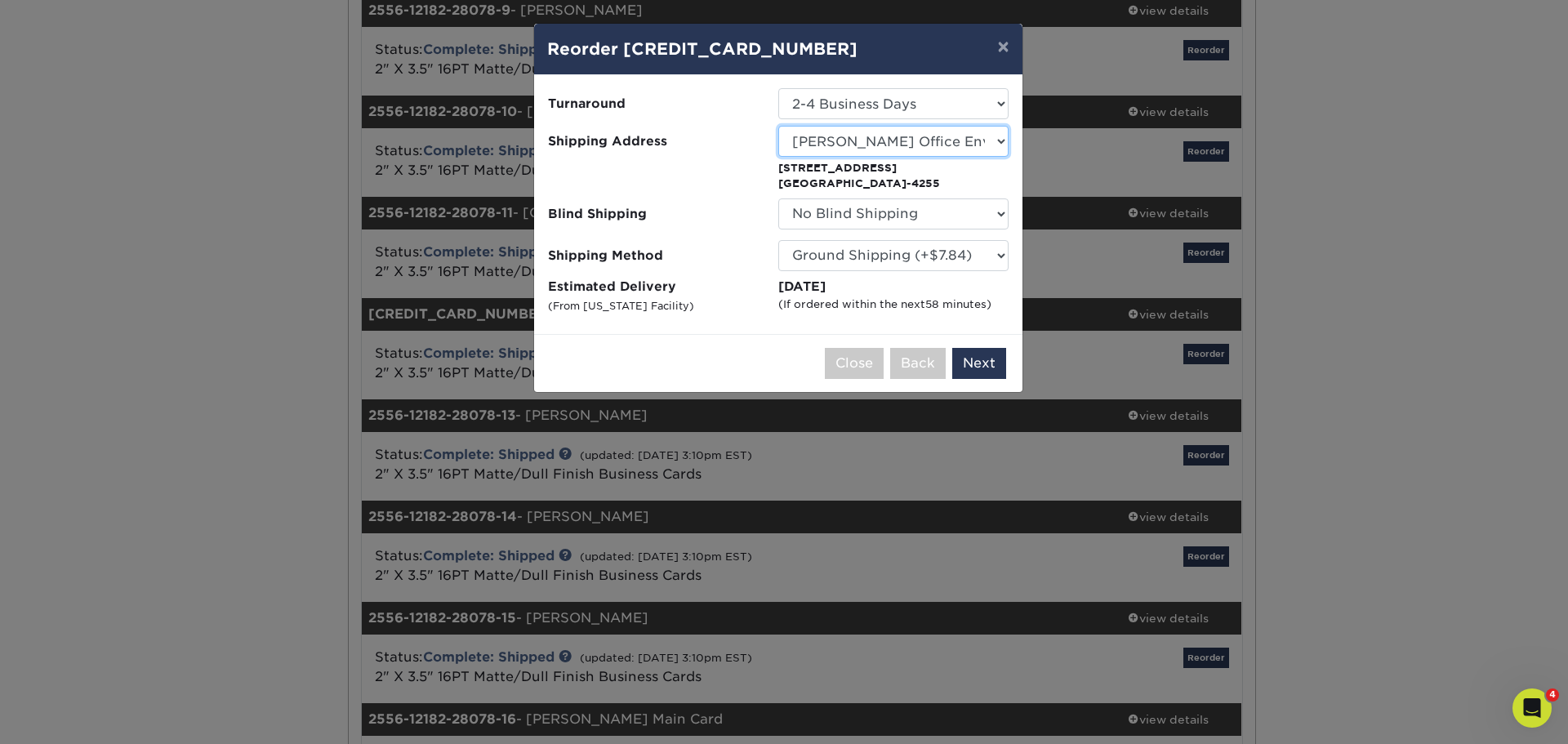
click at [901, 146] on select "Select One Grooms Office Environments Grooms Office Environments-2025 Grooms Of…" at bounding box center [893, 141] width 230 height 31
select select "281692"
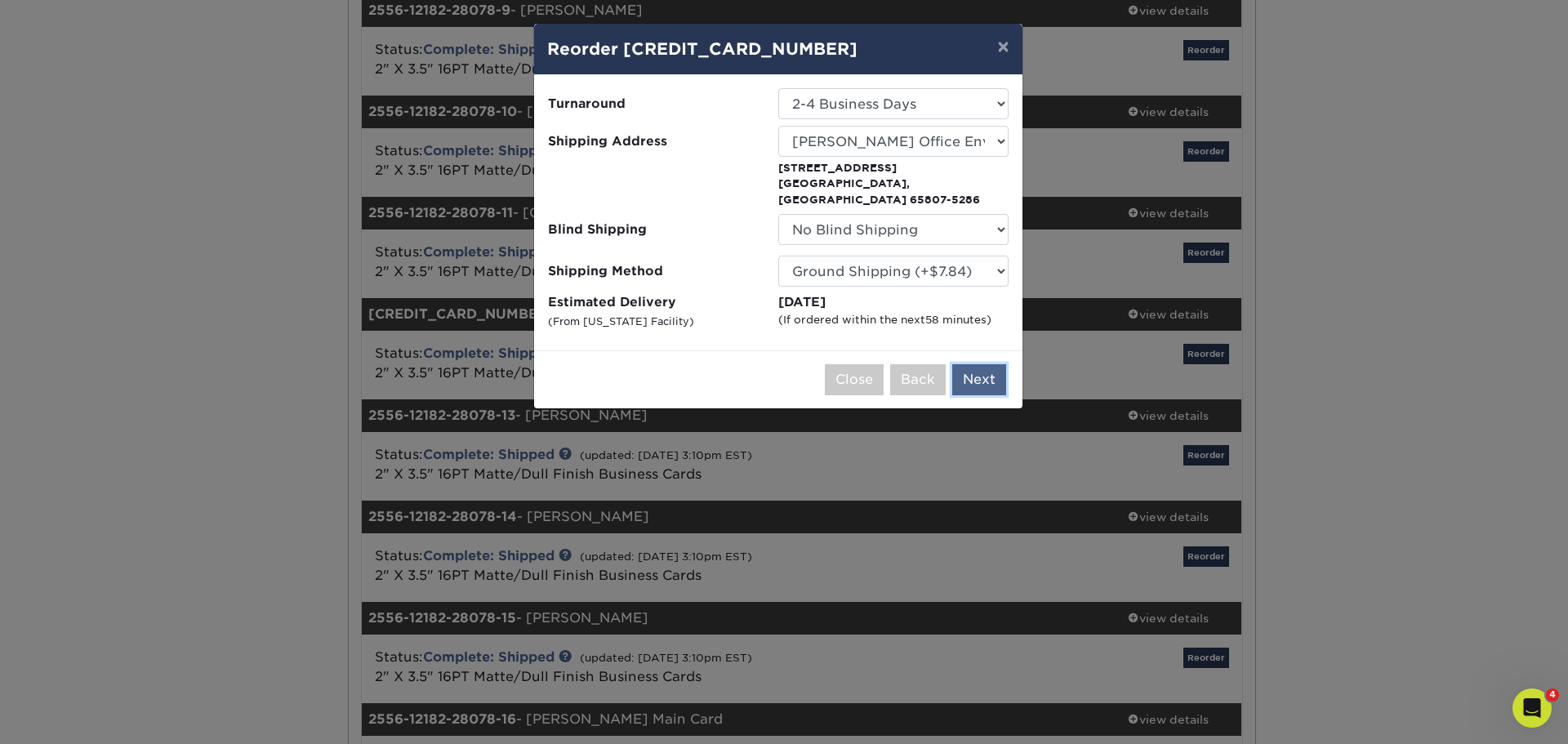
click at [975, 364] on button "Next" at bounding box center [979, 379] width 53 height 31
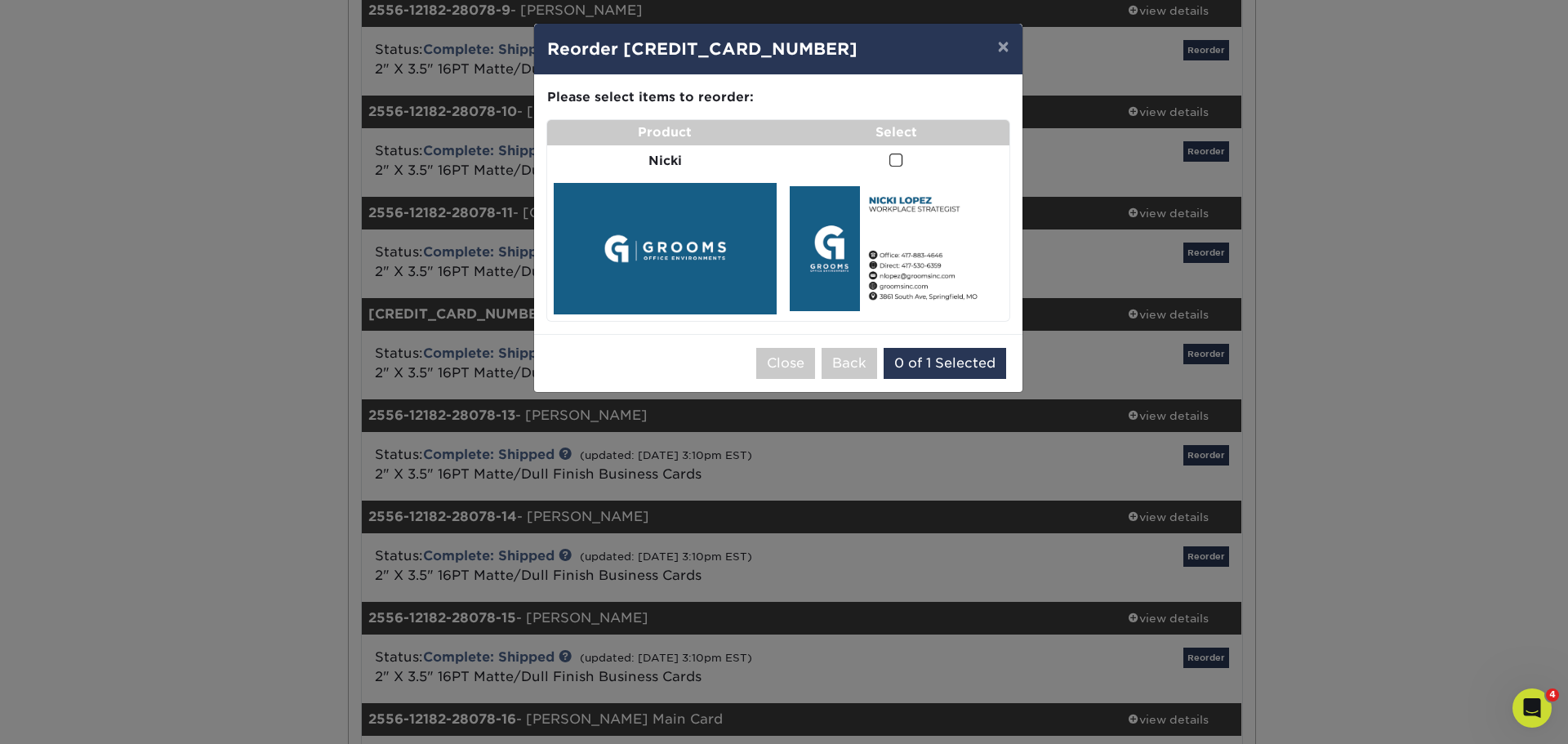
click at [900, 160] on span at bounding box center [896, 160] width 14 height 15
click at [0, 0] on input "checkbox" at bounding box center [0, 0] width 0 height 0
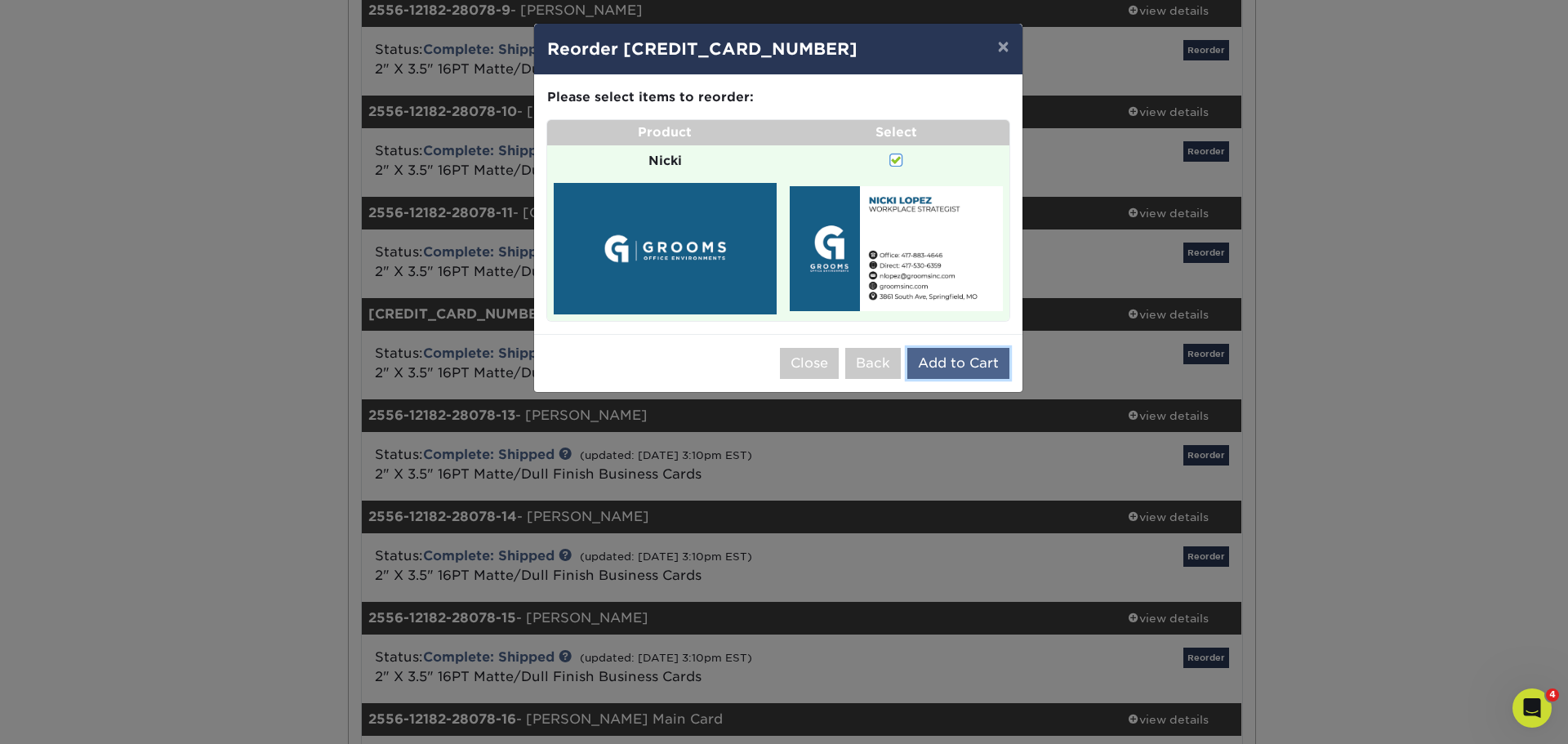
click at [971, 353] on button "Add to Cart" at bounding box center [958, 363] width 102 height 31
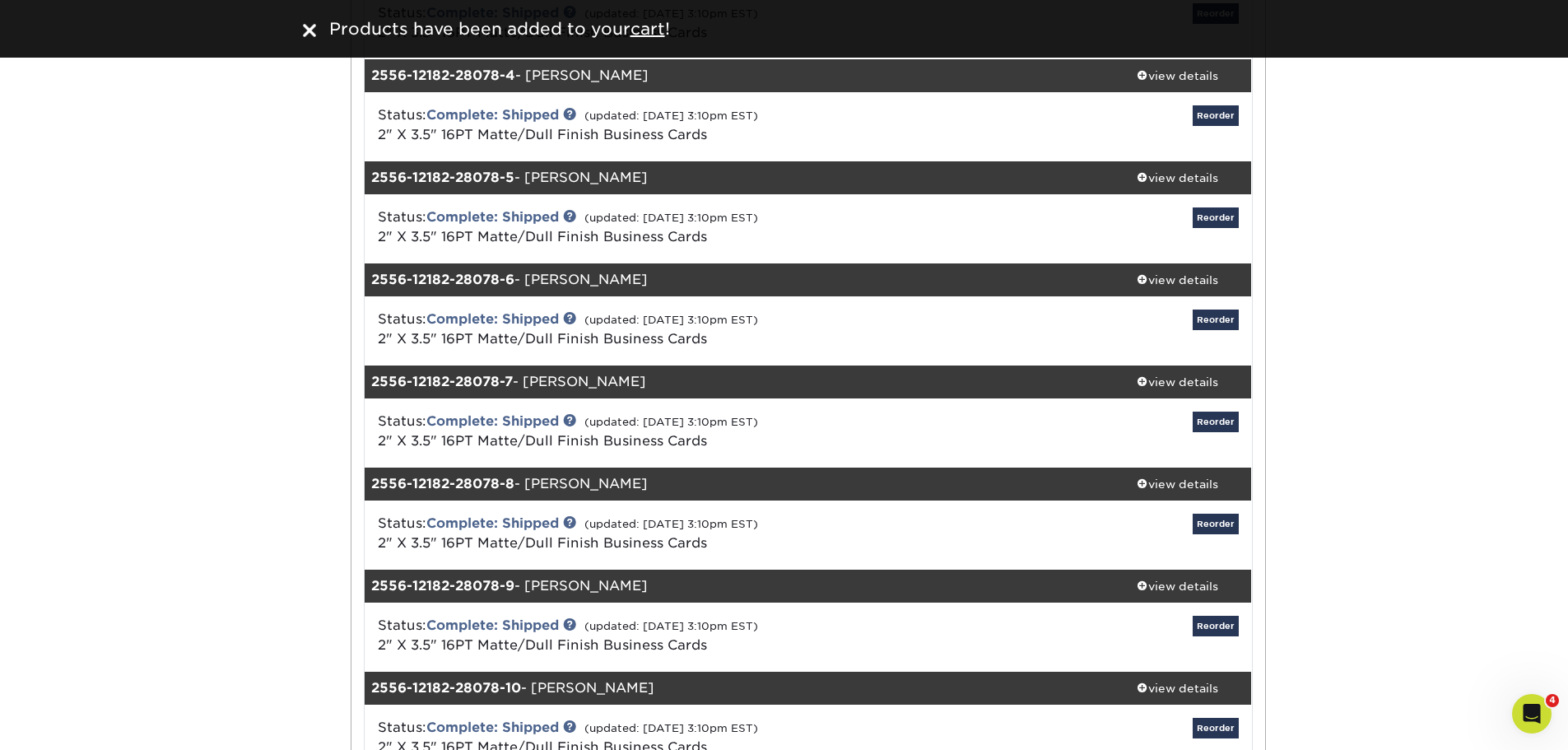
scroll to position [0, 0]
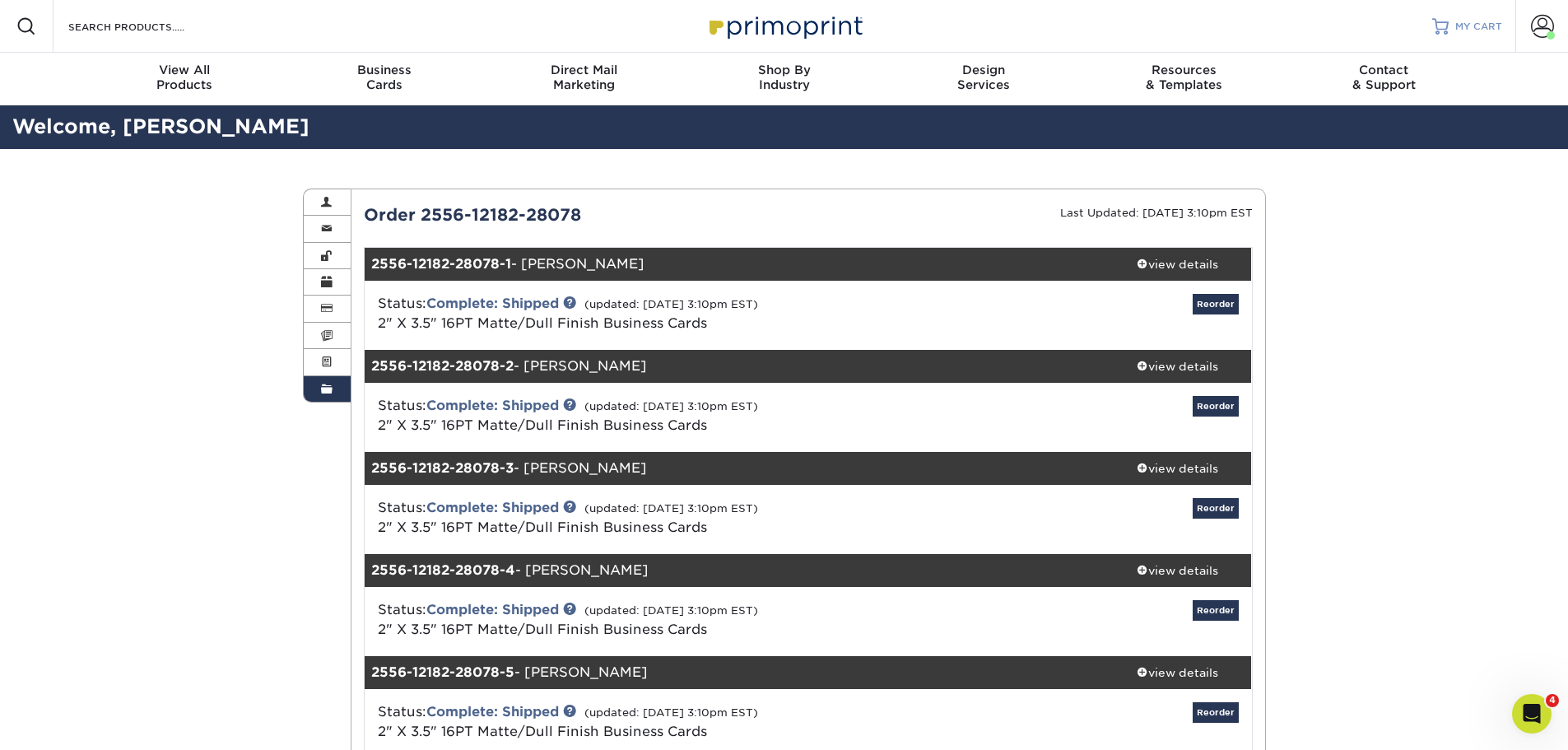
click at [1470, 20] on span "MY CART" at bounding box center [1478, 27] width 47 height 14
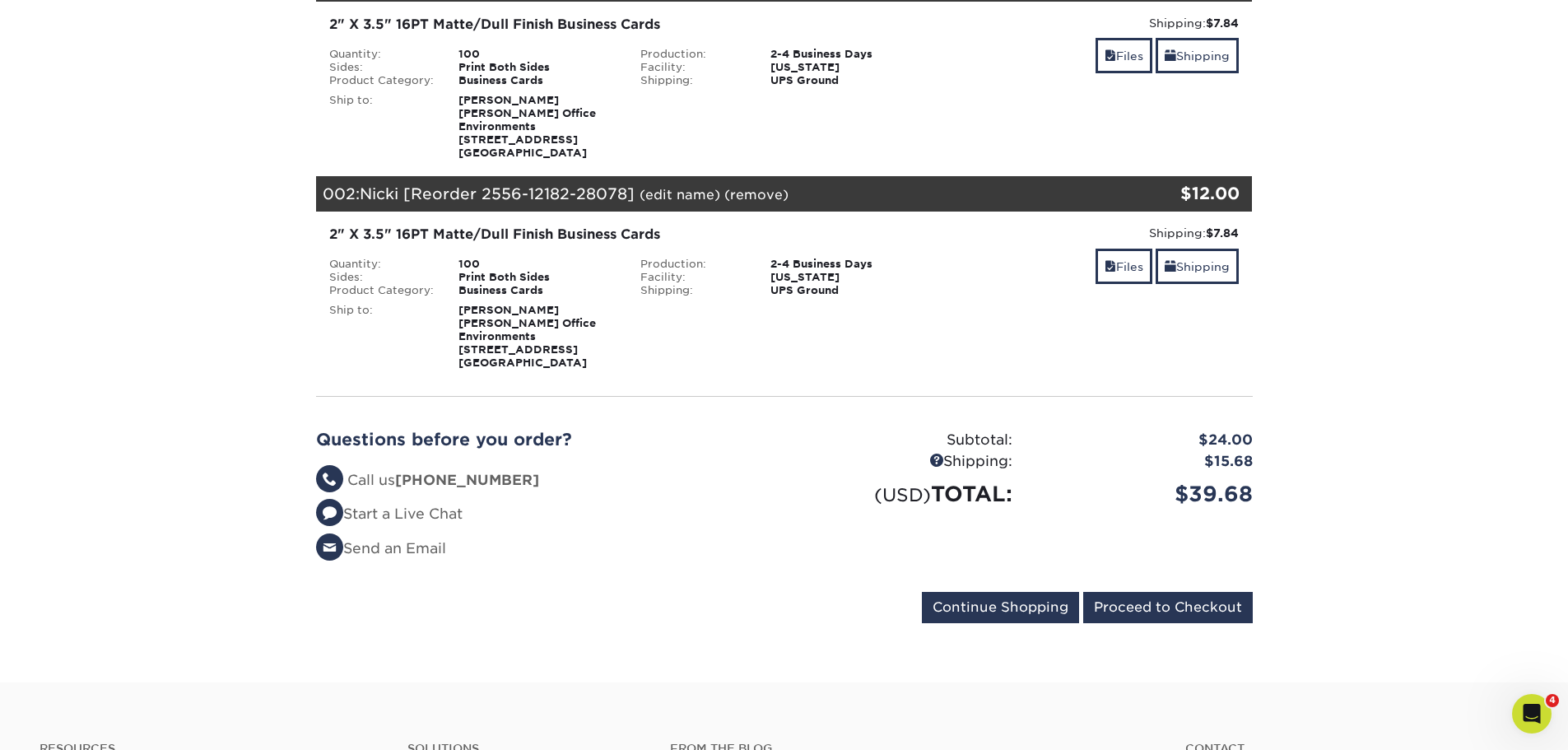
scroll to position [412, 0]
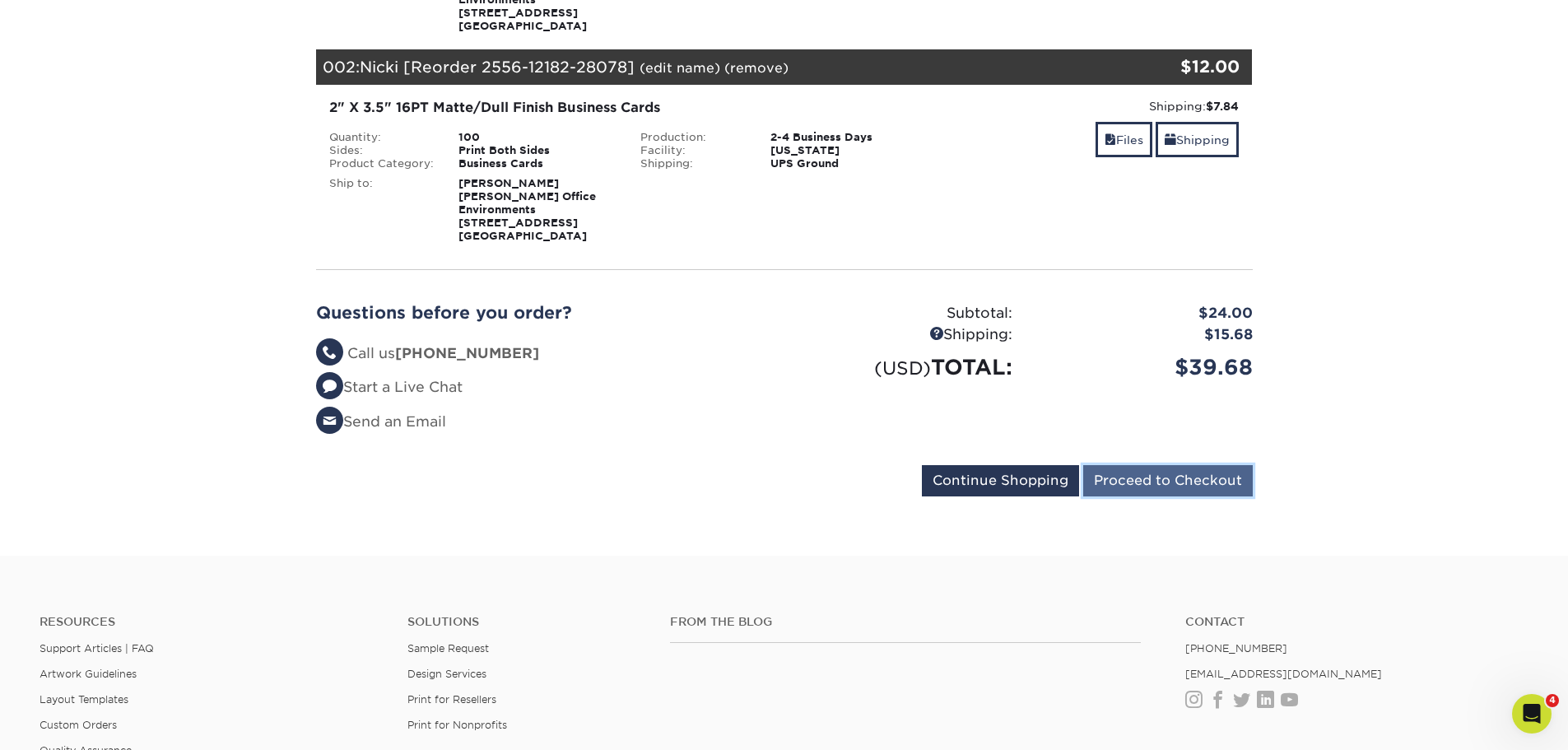
click at [1127, 484] on input "Proceed to Checkout" at bounding box center [1168, 480] width 169 height 31
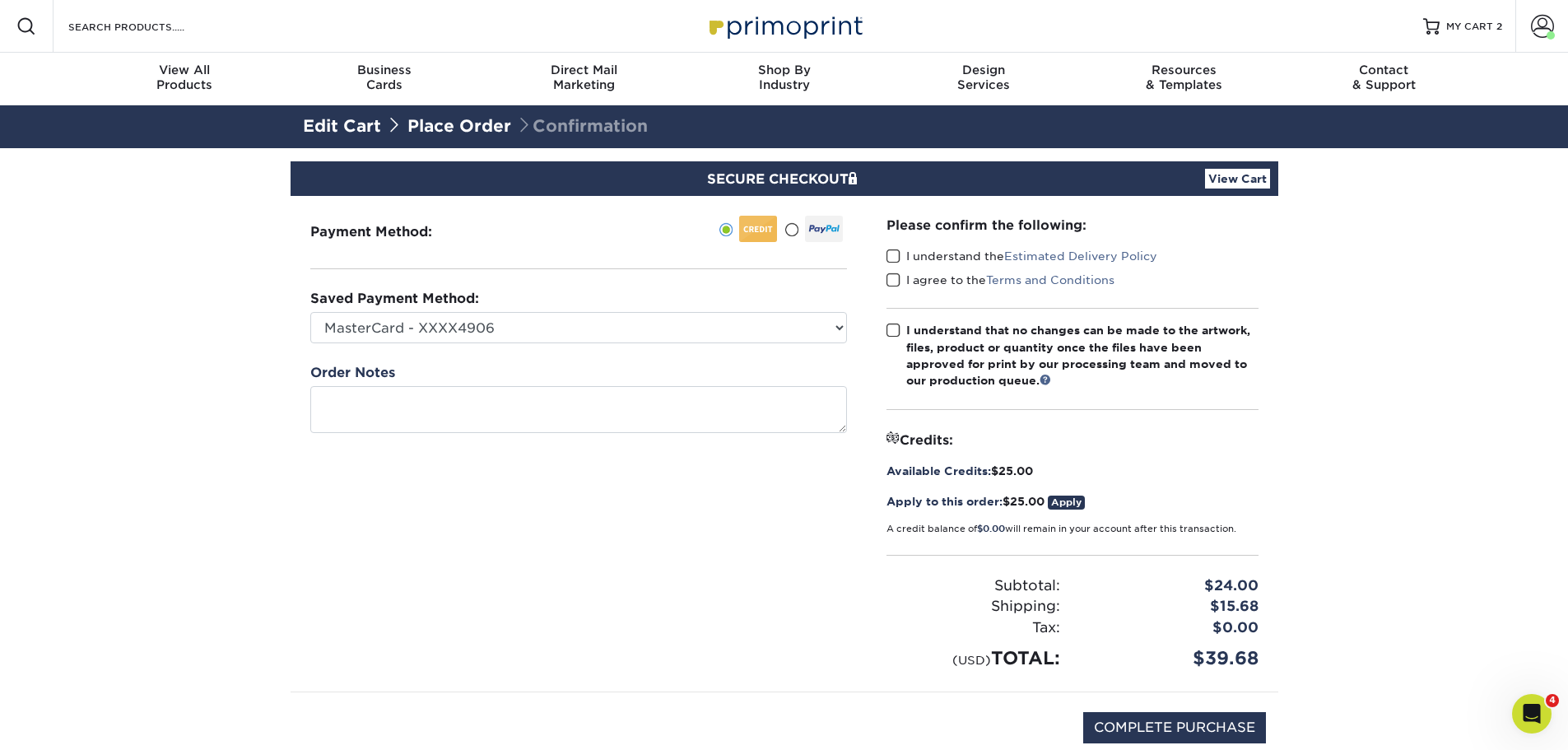
click at [896, 253] on span at bounding box center [893, 256] width 14 height 15
click at [0, 0] on input "I understand the Estimated Delivery Policy" at bounding box center [0, 0] width 0 height 0
click at [897, 284] on span at bounding box center [893, 280] width 14 height 15
click at [0, 0] on input "I agree to the Terms and Conditions" at bounding box center [0, 0] width 0 height 0
click at [890, 337] on span at bounding box center [893, 330] width 14 height 15
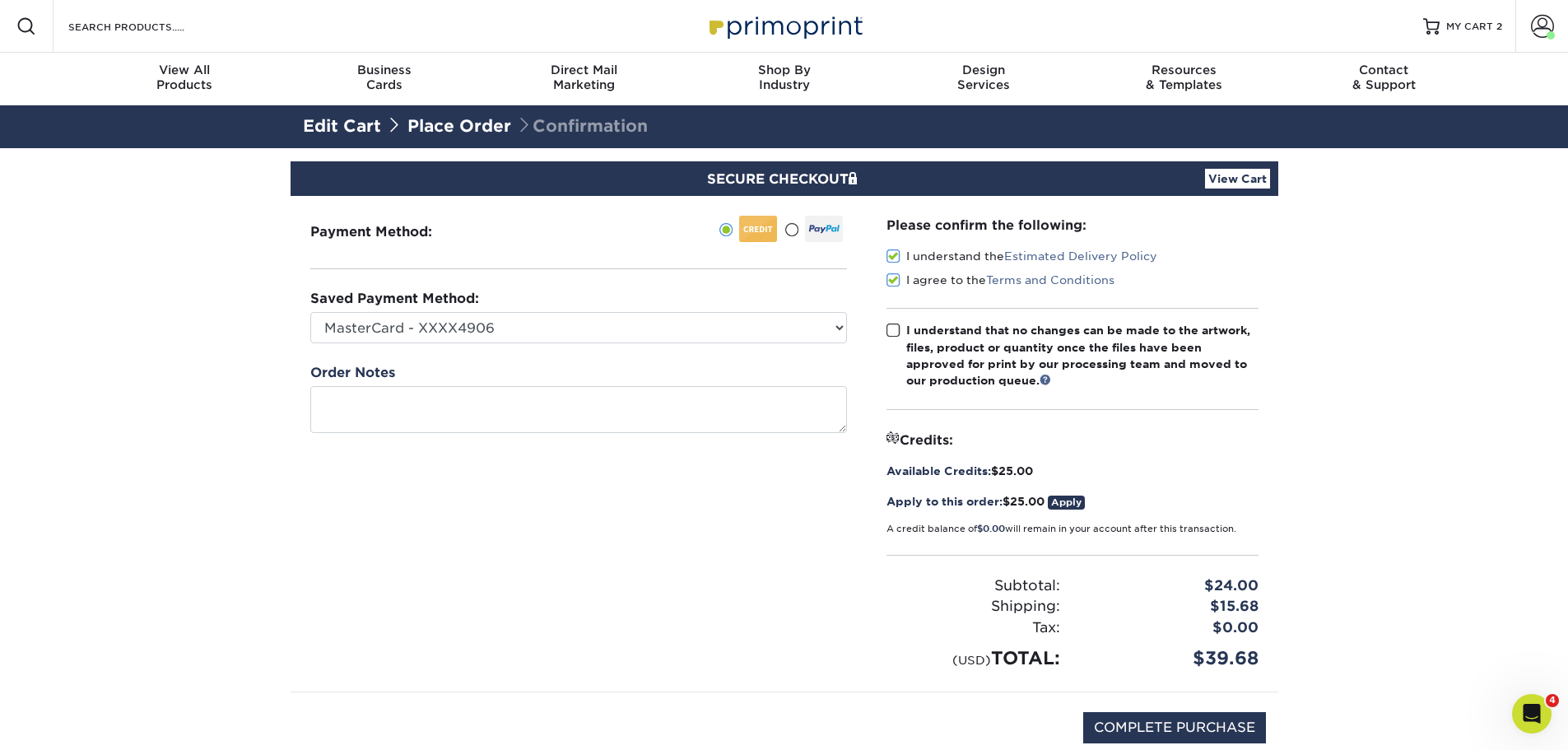
click at [0, 0] on input "I understand that no changes can be made to the artwork, files, product or quan…" at bounding box center [0, 0] width 0 height 0
click at [1172, 723] on input "COMPLETE PURCHASE" at bounding box center [1174, 728] width 183 height 31
type input "PROCESSING, PLEASE WAIT..."
